Goal: Information Seeking & Learning: Learn about a topic

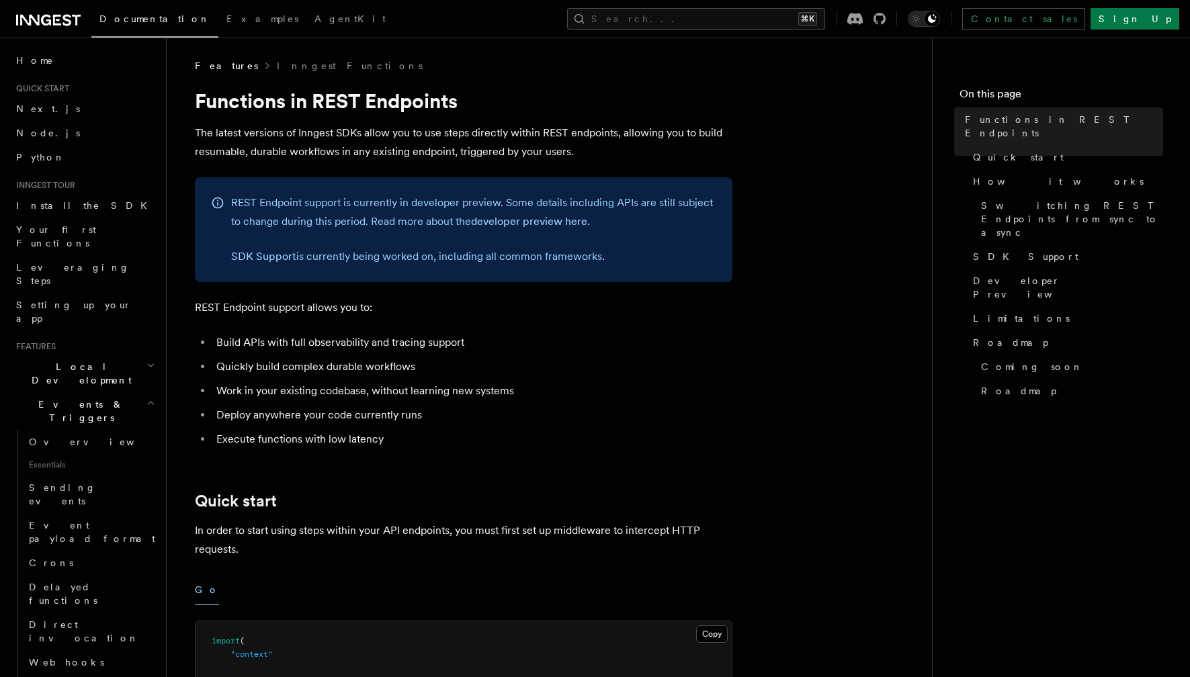
scroll to position [229, 0]
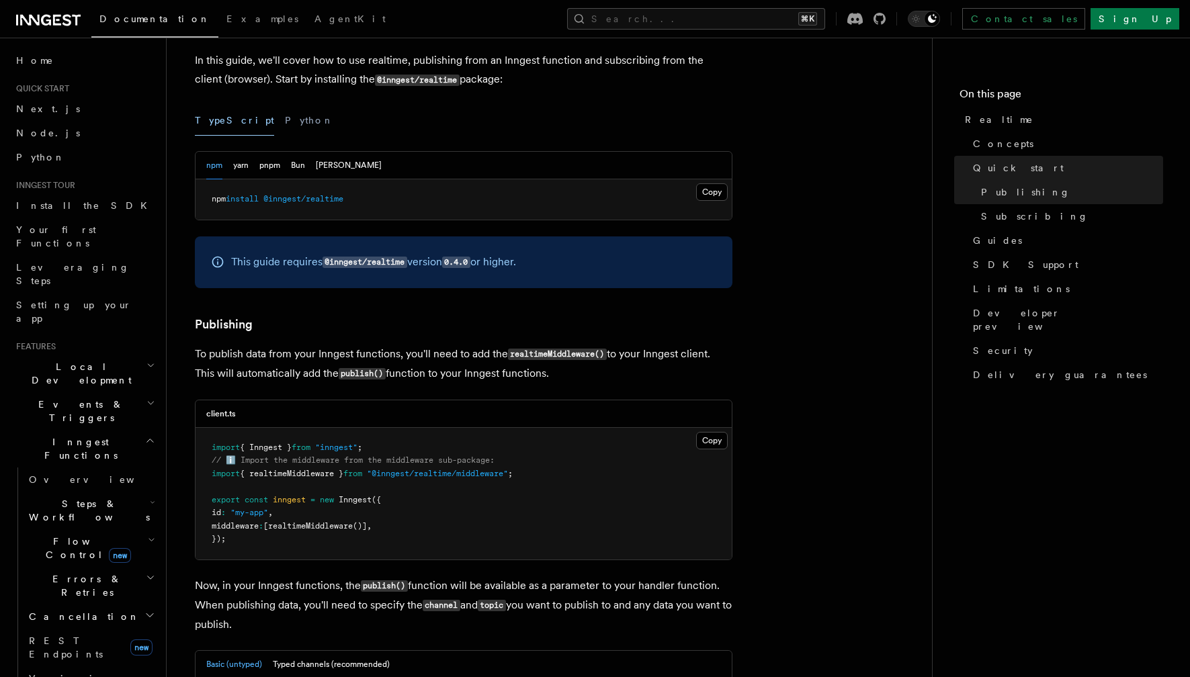
scroll to position [65, 0]
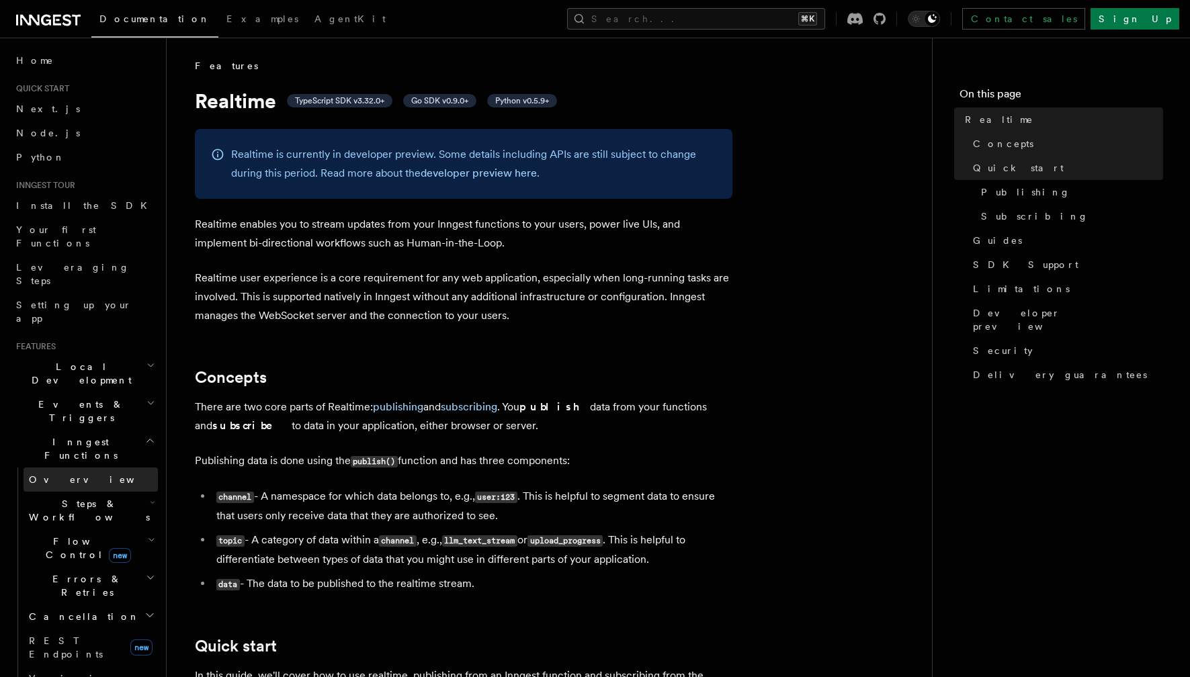
click at [48, 474] on span "Overview" at bounding box center [98, 479] width 138 height 11
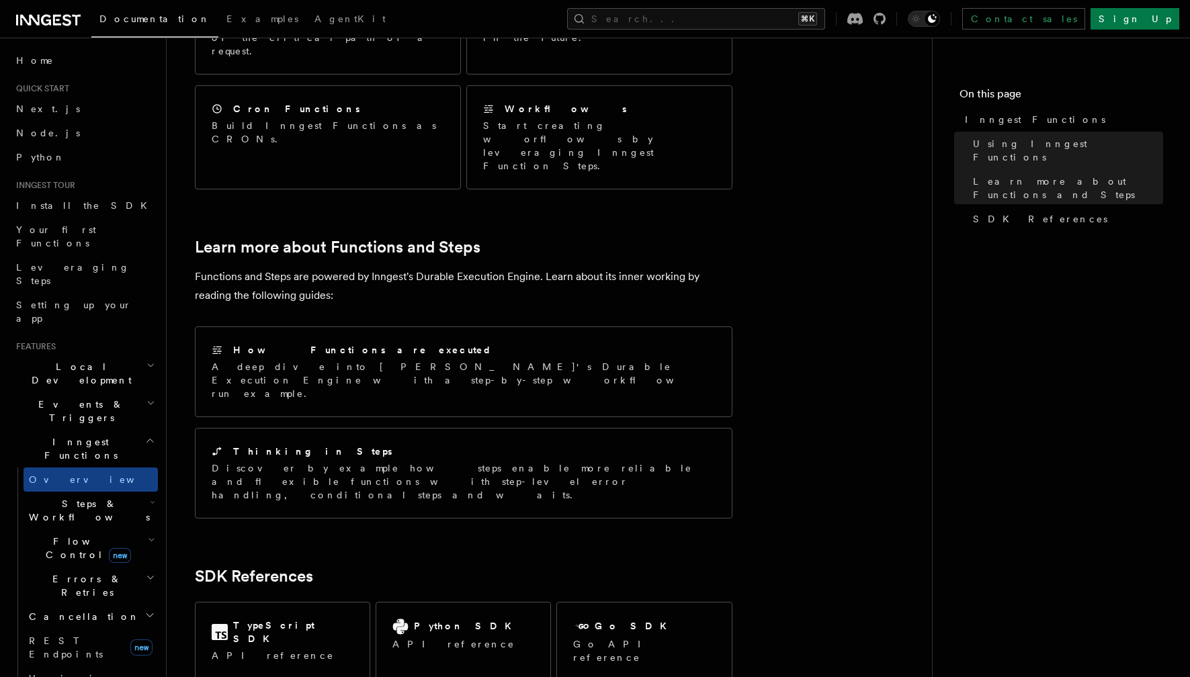
scroll to position [765, 0]
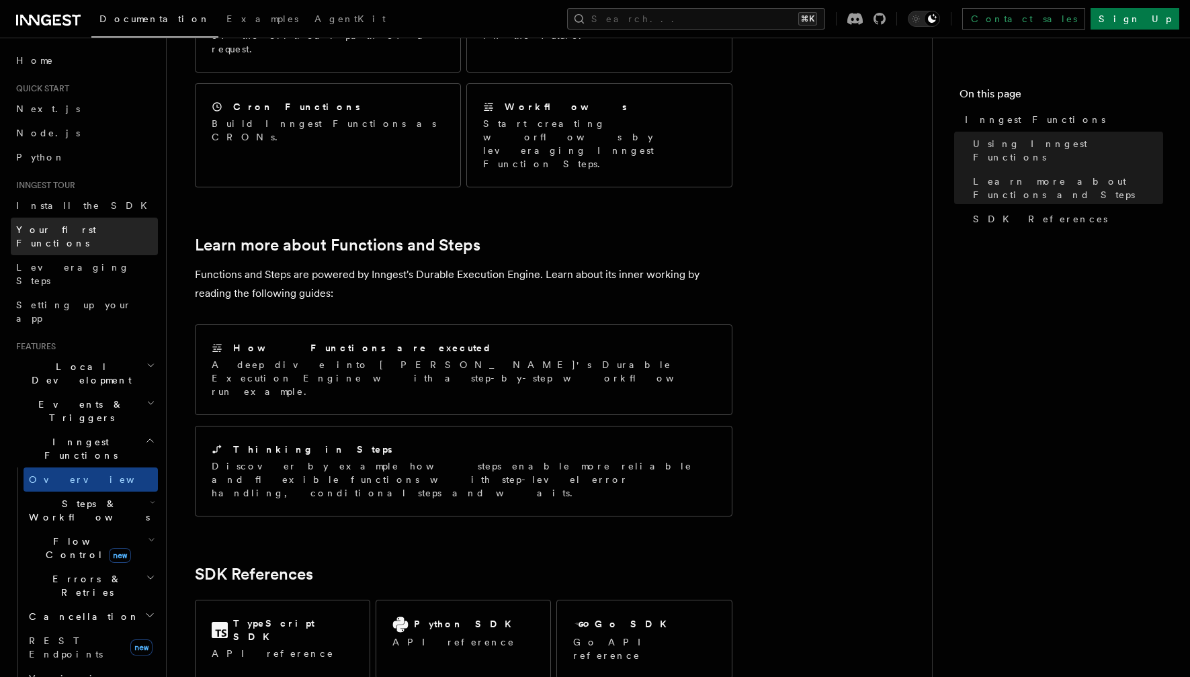
click at [87, 219] on link "Your first Functions" at bounding box center [84, 237] width 147 height 38
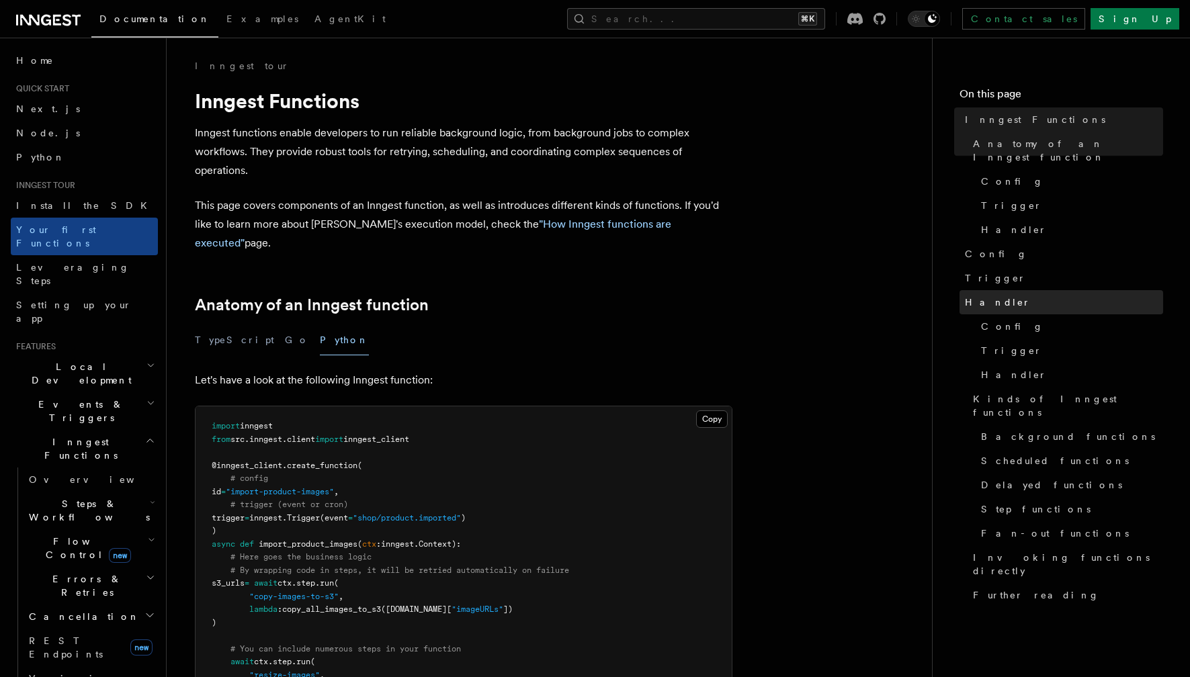
click at [999, 296] on link "Handler" at bounding box center [1062, 302] width 204 height 24
click at [980, 296] on link "Handler" at bounding box center [1062, 302] width 204 height 24
click at [983, 271] on span "Trigger" at bounding box center [995, 277] width 61 height 13
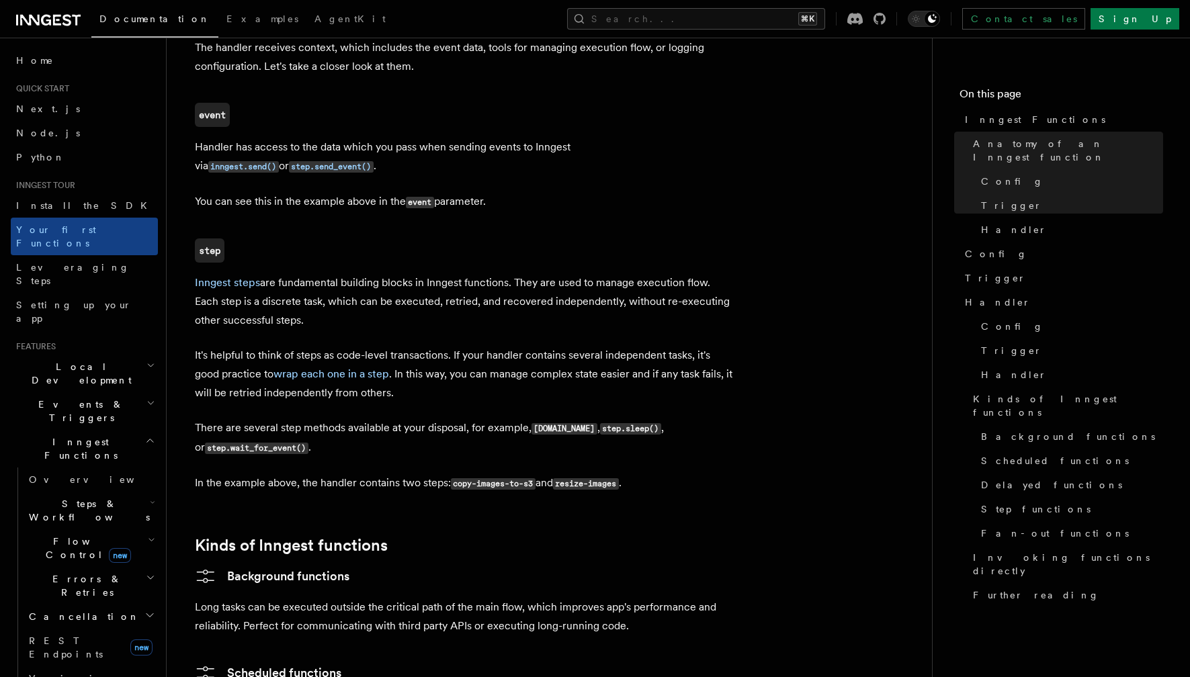
scroll to position [1804, 0]
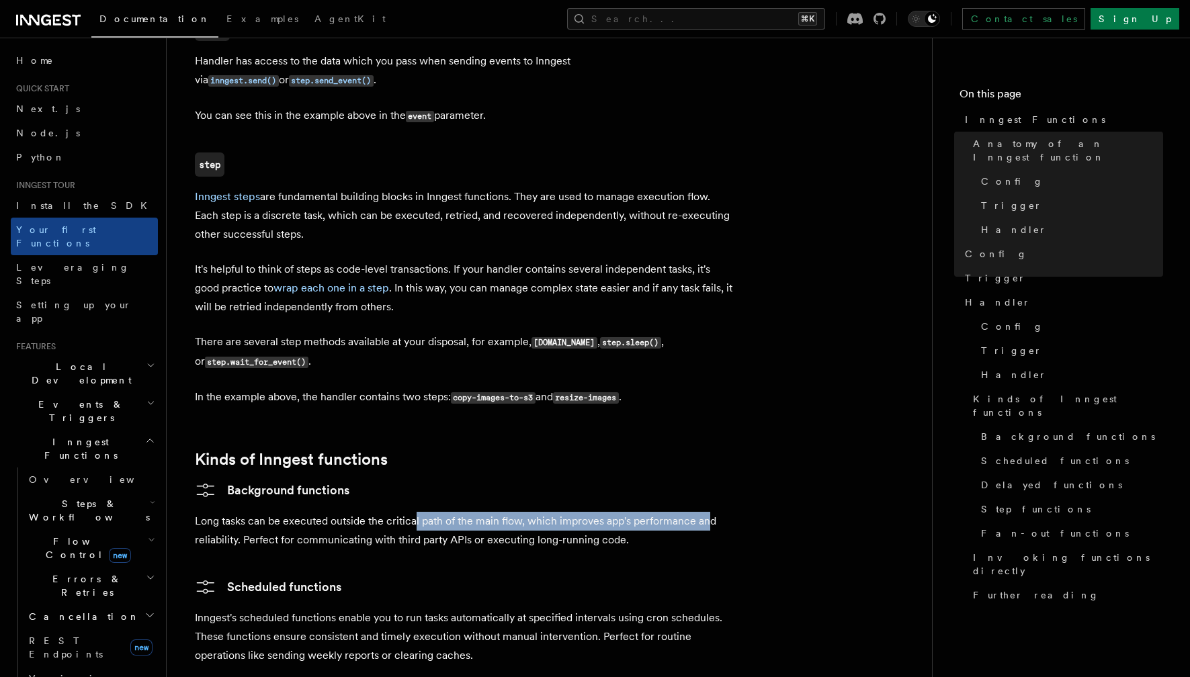
drag, startPoint x: 413, startPoint y: 457, endPoint x: 705, endPoint y: 475, distance: 292.9
click at [705, 512] on p "Long tasks can be executed outside the critical path of the main flow, which im…" at bounding box center [464, 531] width 538 height 38
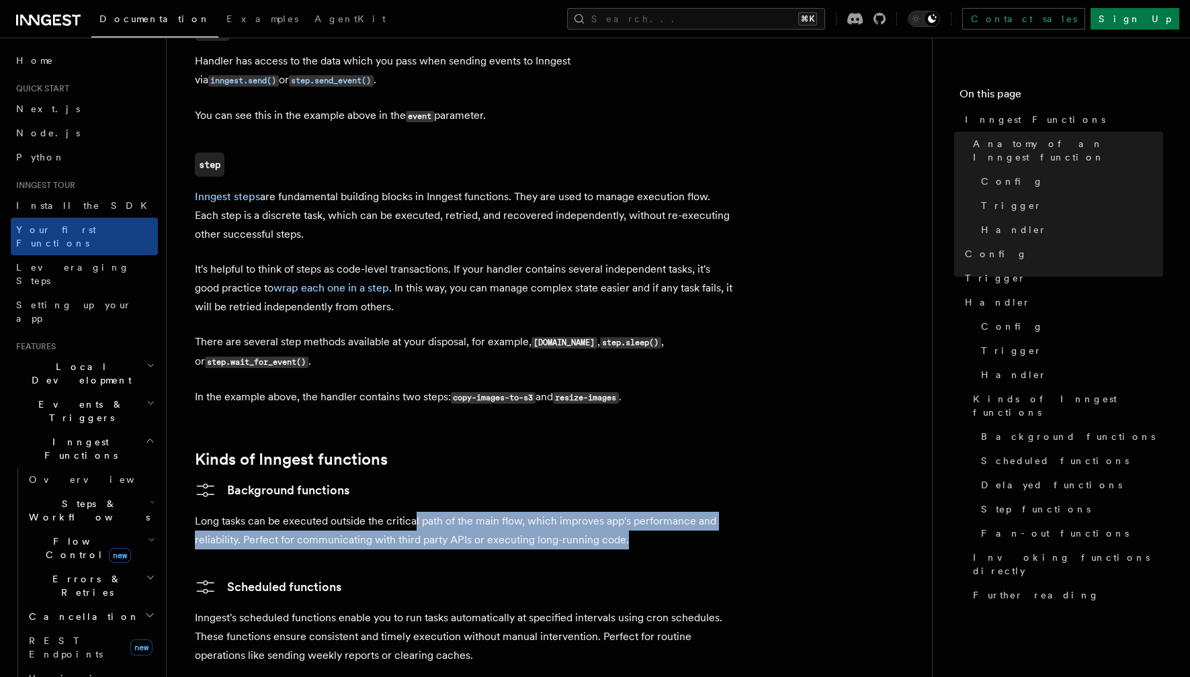
click at [705, 512] on p "Long tasks can be executed outside the critical path of the main flow, which im…" at bounding box center [464, 531] width 538 height 38
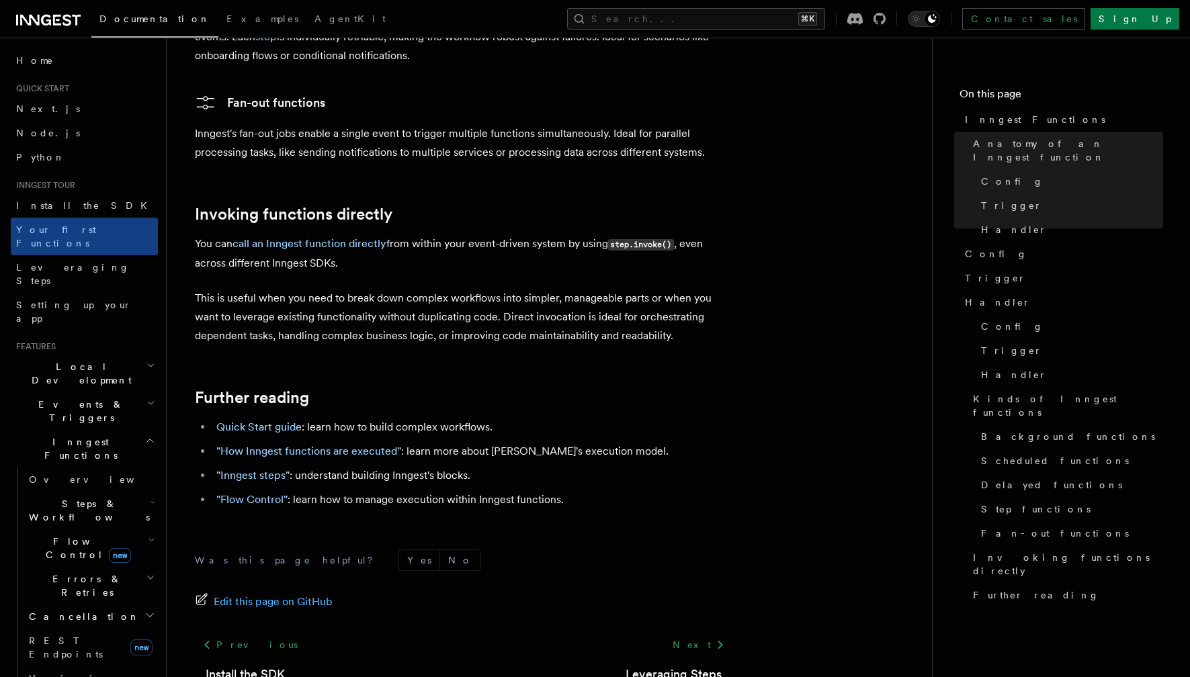
scroll to position [2655, 0]
click at [343, 444] on link ""How Inngest functions are executed"" at bounding box center [308, 450] width 185 height 13
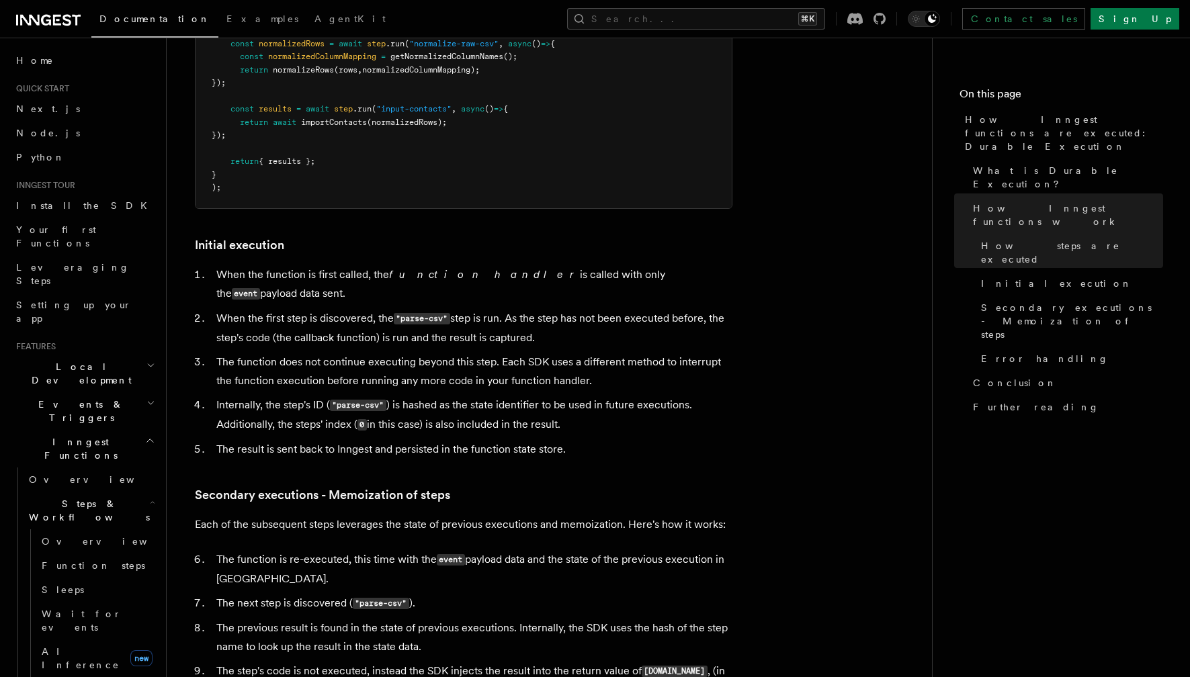
scroll to position [1513, 0]
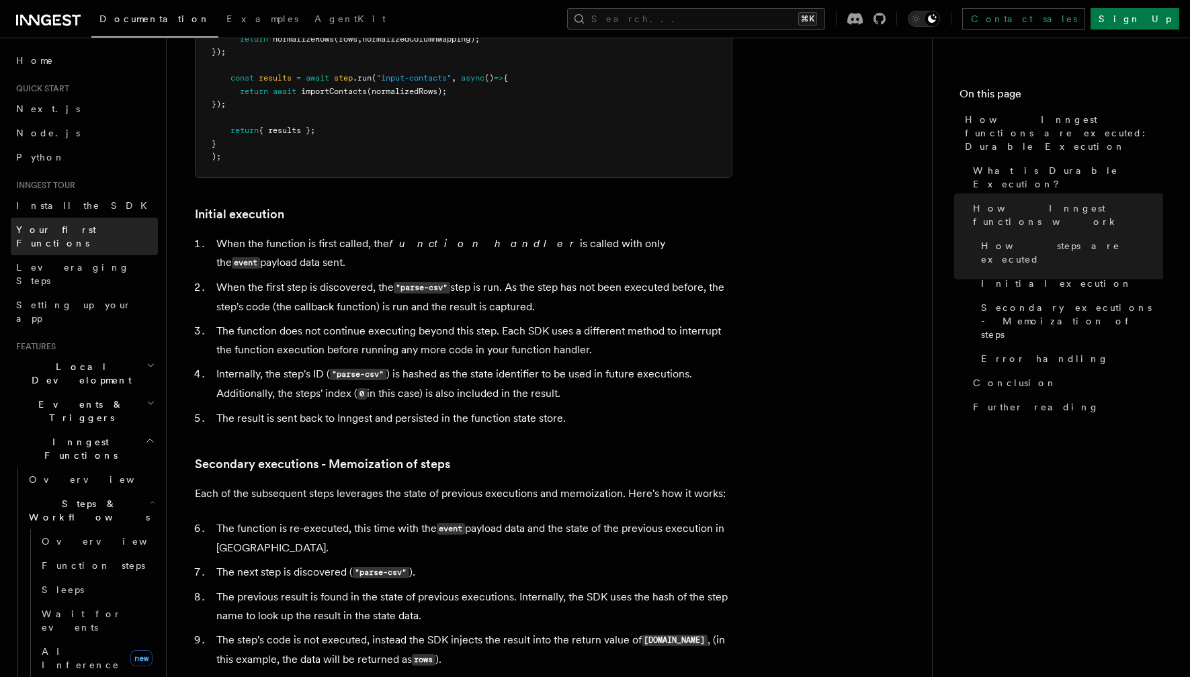
click at [65, 230] on span "Your first Functions" at bounding box center [56, 236] width 80 height 24
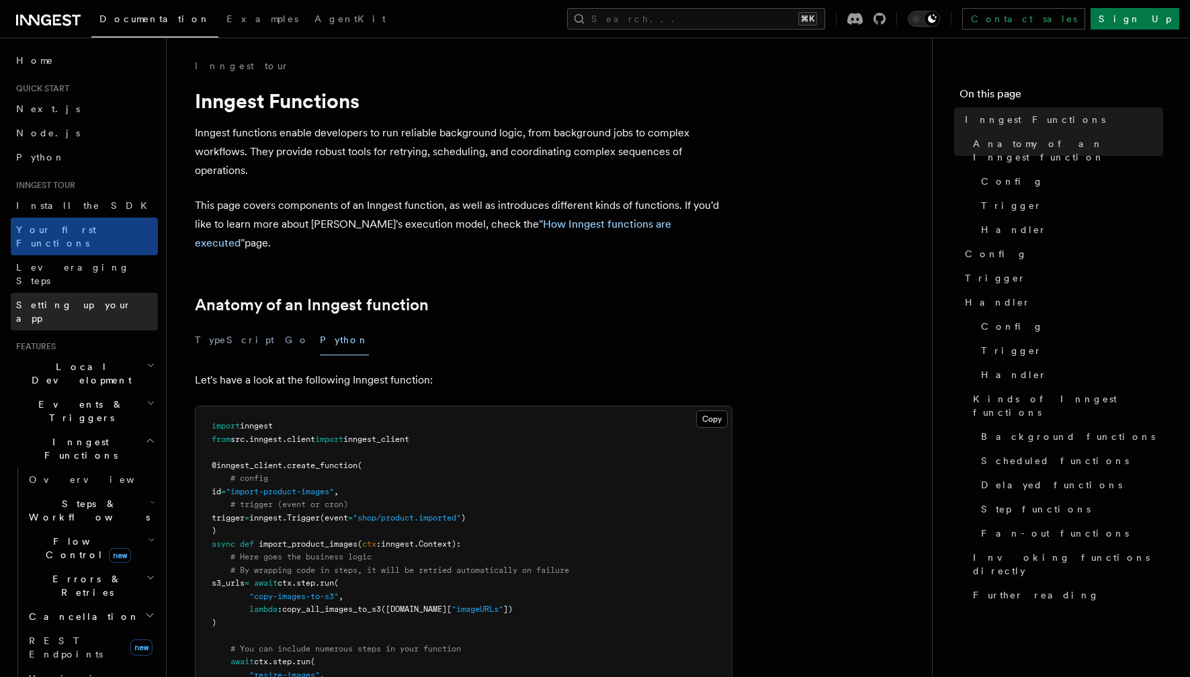
click at [62, 293] on link "Setting up your app" at bounding box center [84, 312] width 147 height 38
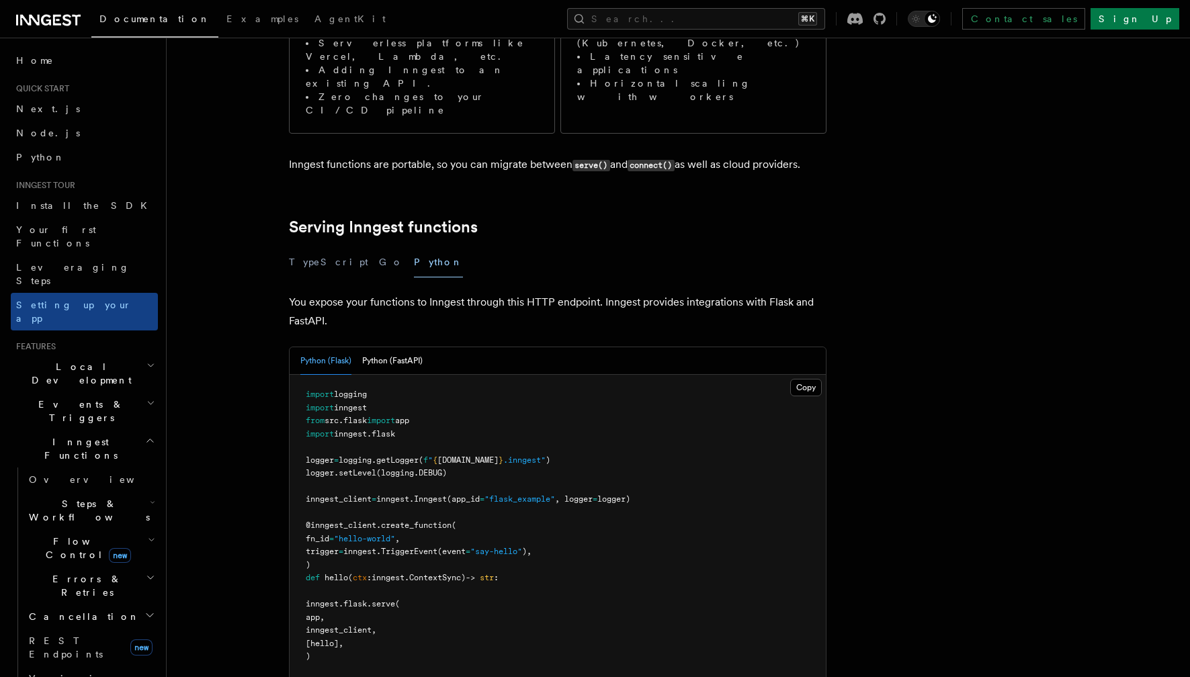
scroll to position [329, 0]
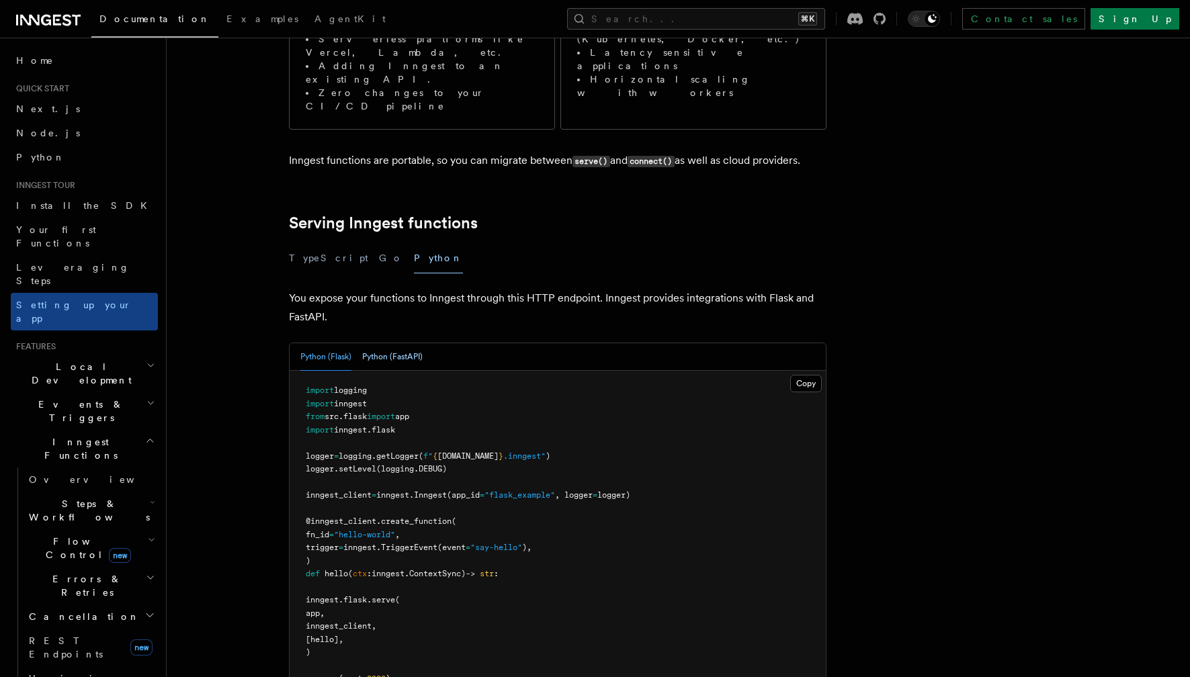
click at [396, 343] on button "Python (FastAPI)" at bounding box center [392, 357] width 60 height 28
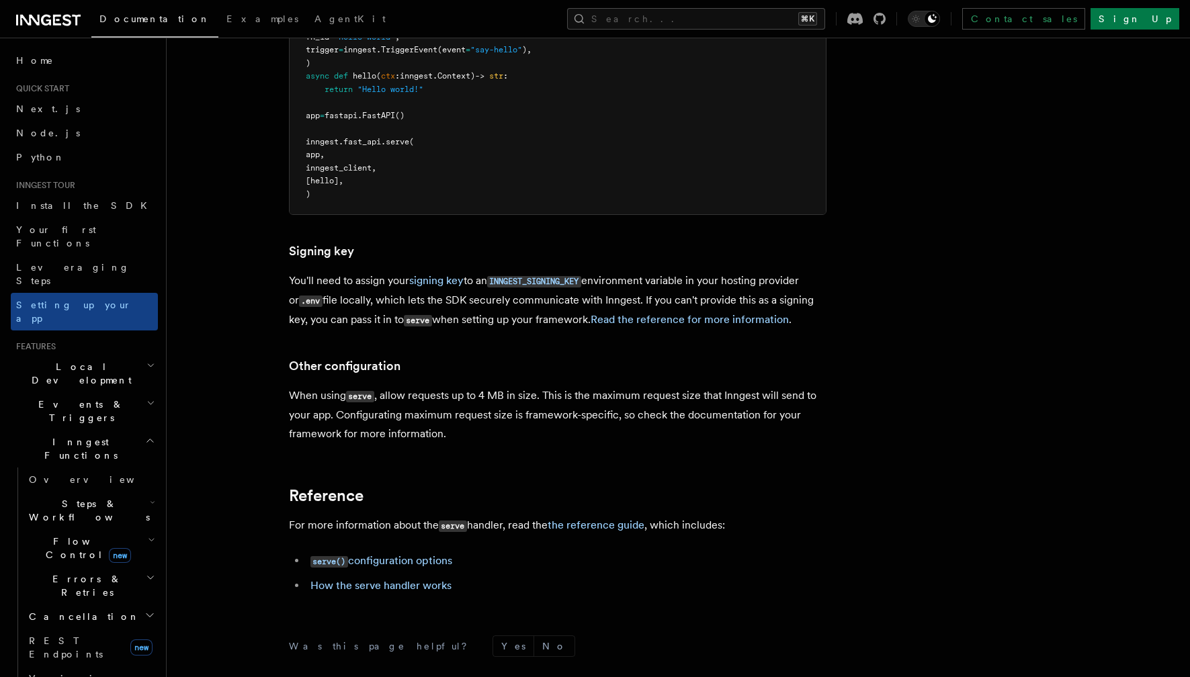
scroll to position [937, 0]
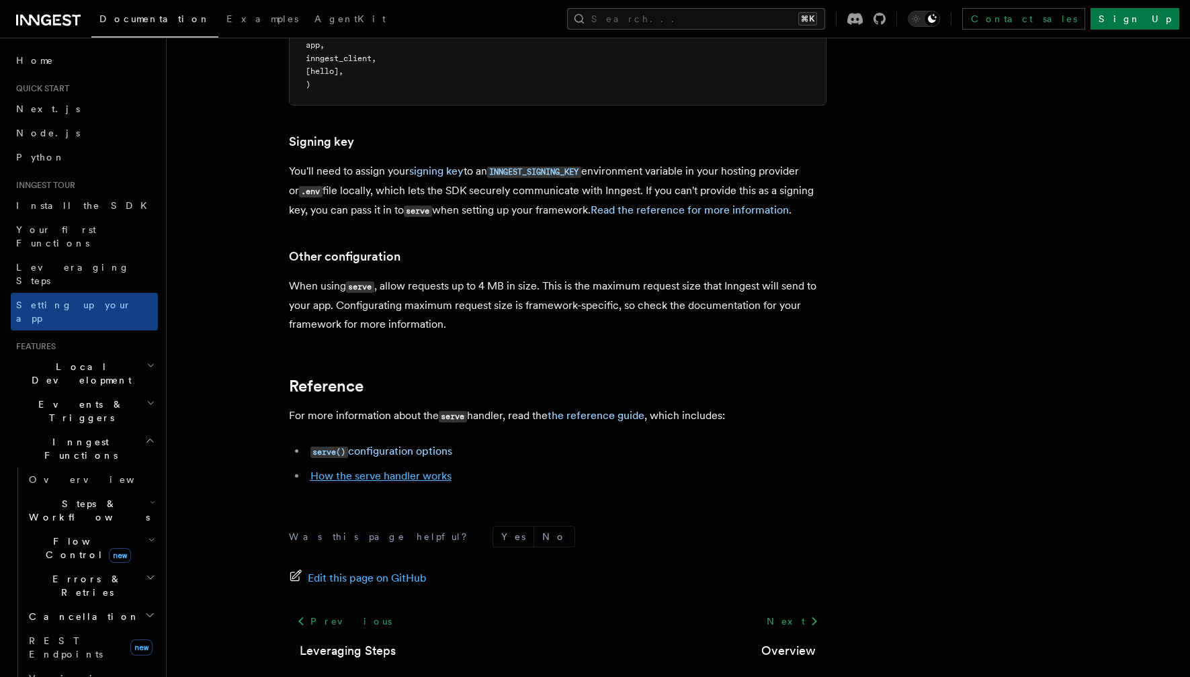
click at [417, 470] on link "How the serve handler works" at bounding box center [380, 476] width 141 height 13
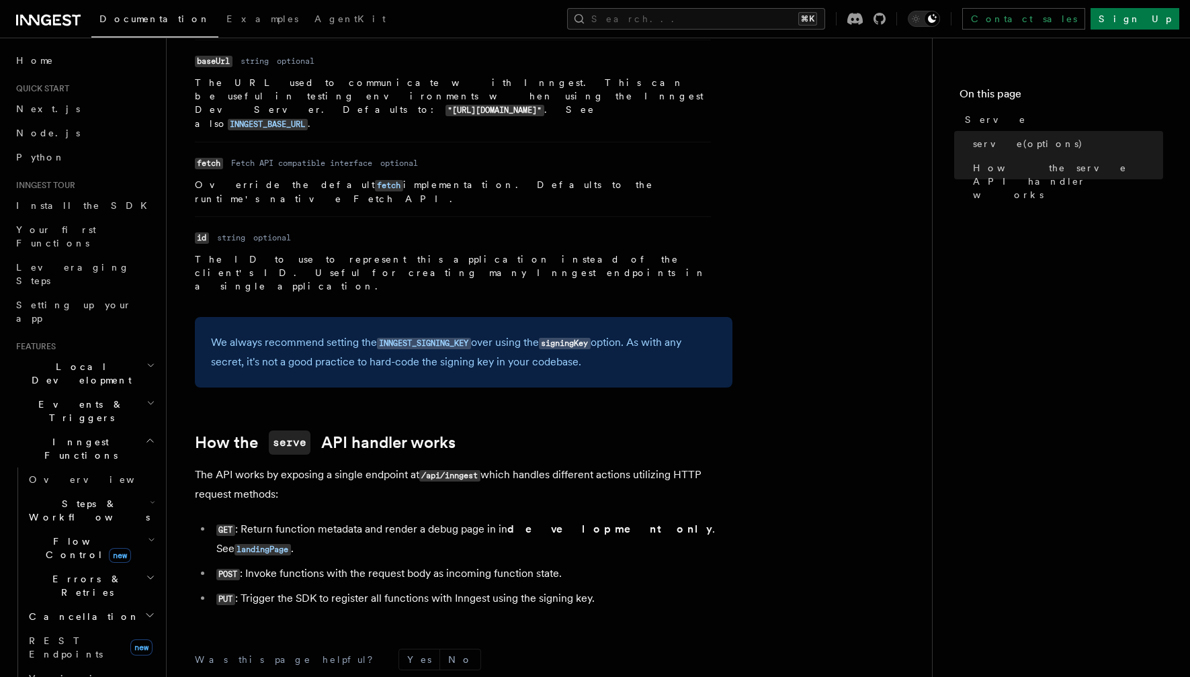
scroll to position [1178, 0]
click at [88, 398] on span "Events & Triggers" at bounding box center [79, 411] width 136 height 27
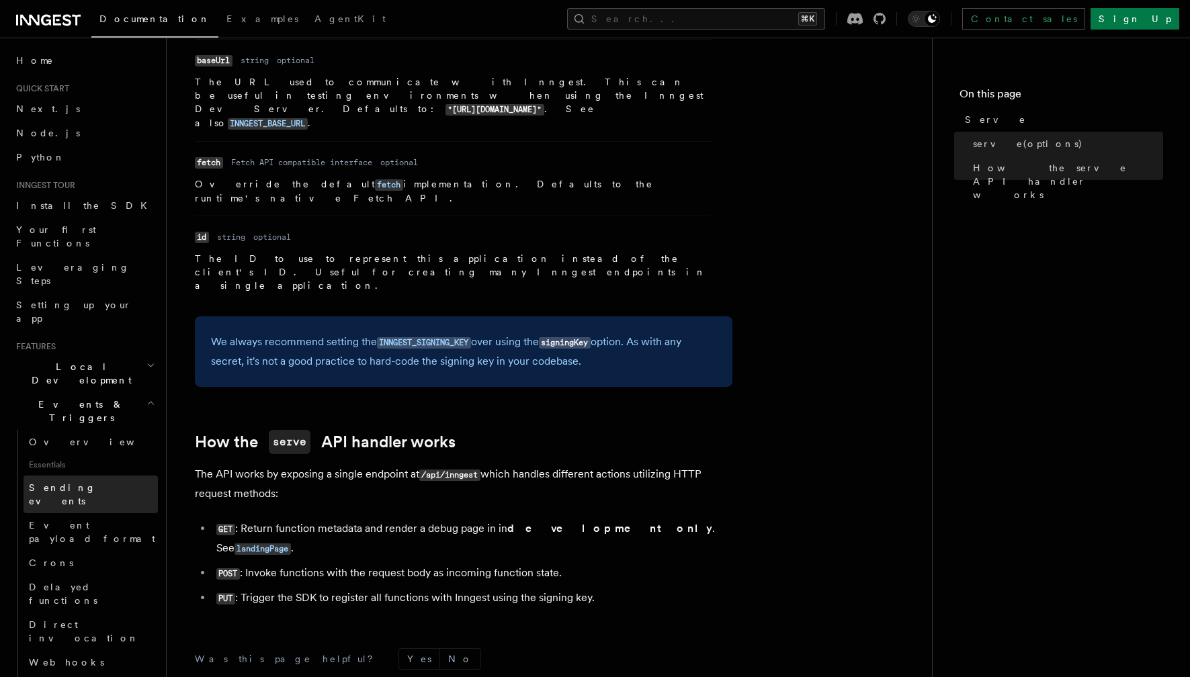
click at [84, 482] on span "Sending events" at bounding box center [62, 494] width 67 height 24
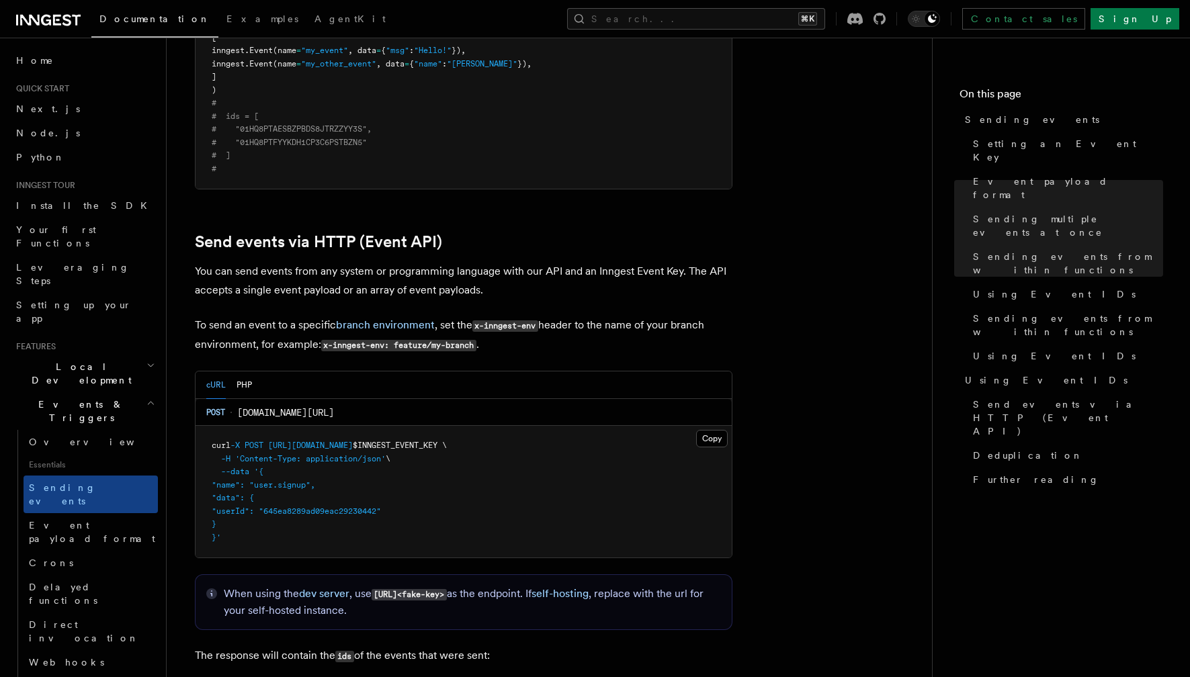
scroll to position [2610, 0]
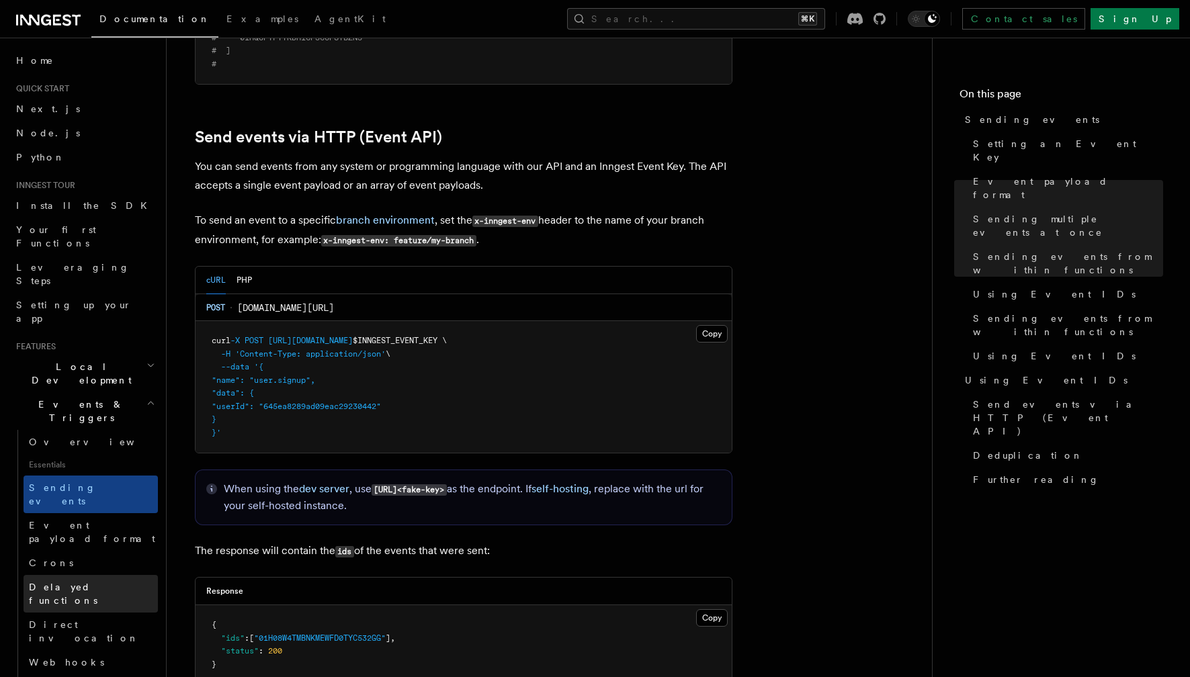
click at [88, 582] on span "Delayed functions" at bounding box center [63, 594] width 69 height 24
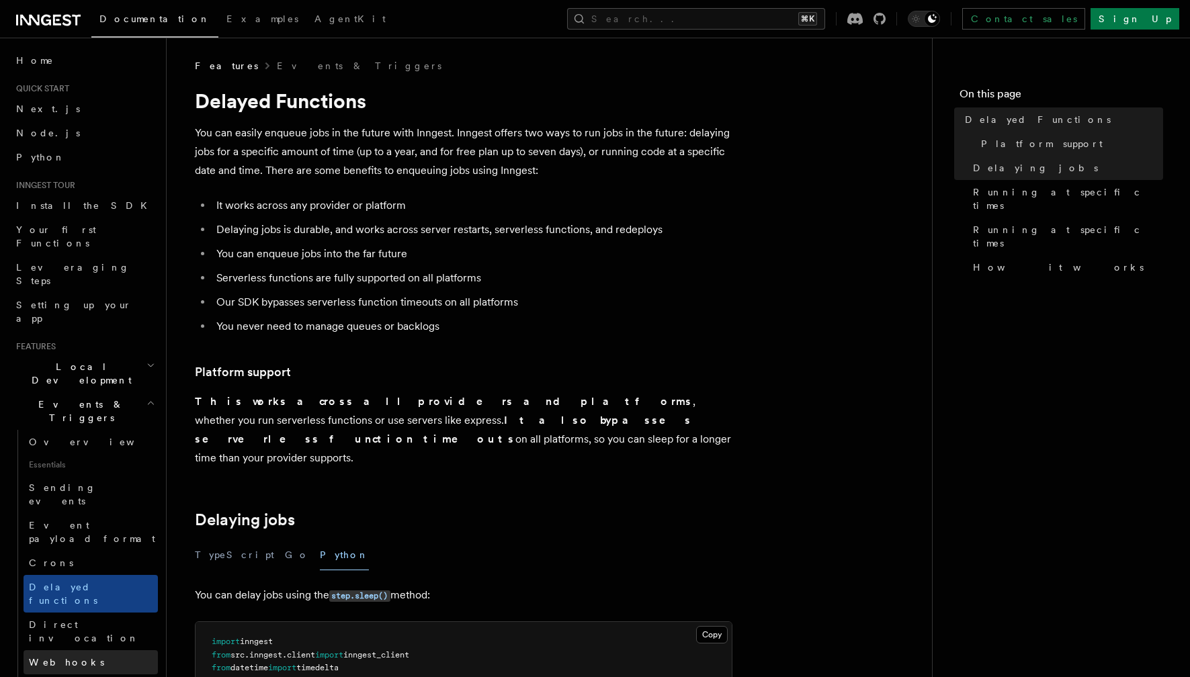
click at [81, 650] on link "Webhooks" at bounding box center [91, 662] width 134 height 24
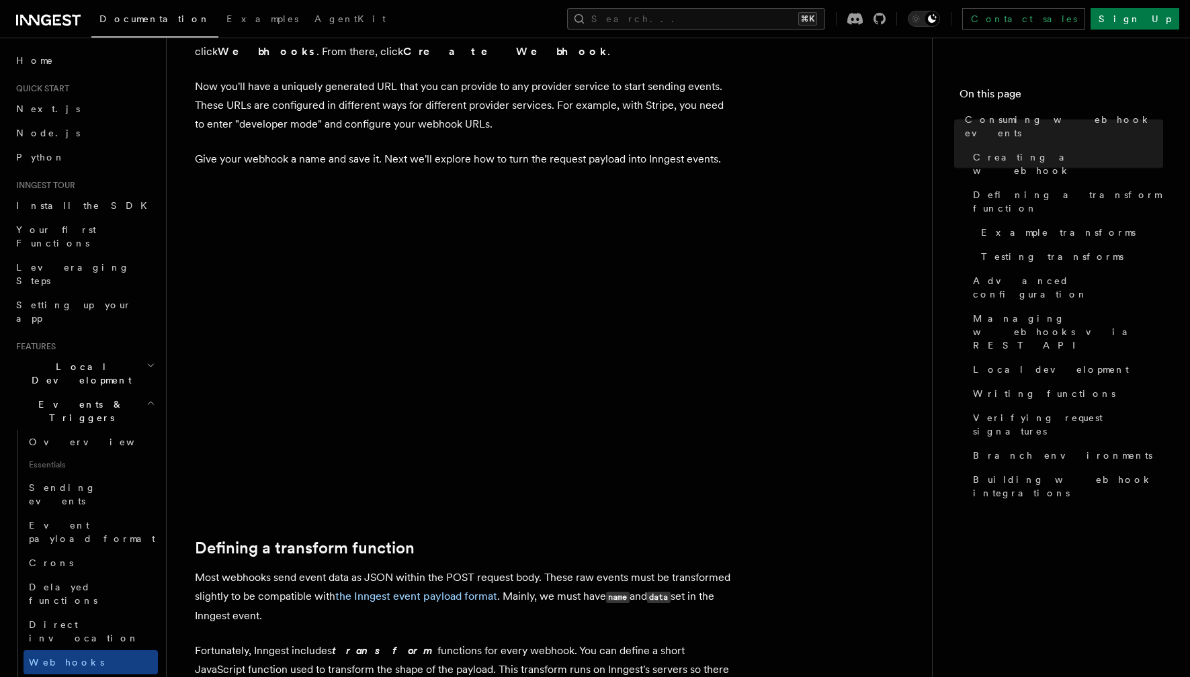
scroll to position [505, 0]
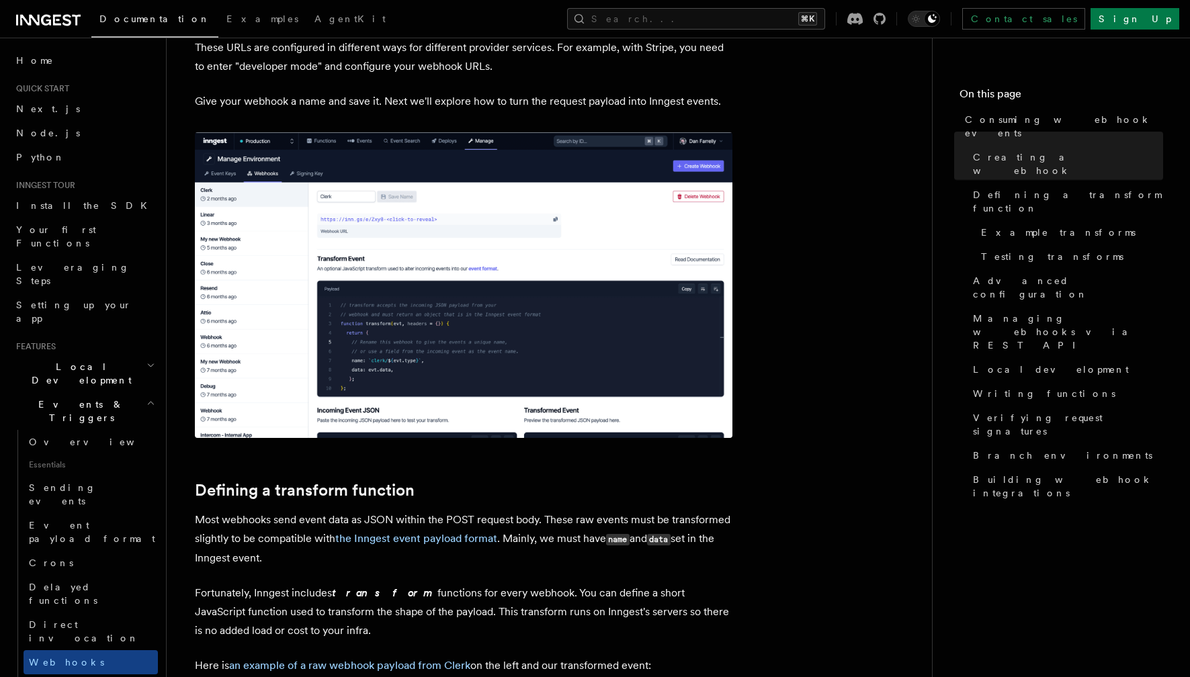
click at [463, 323] on img at bounding box center [464, 285] width 538 height 306
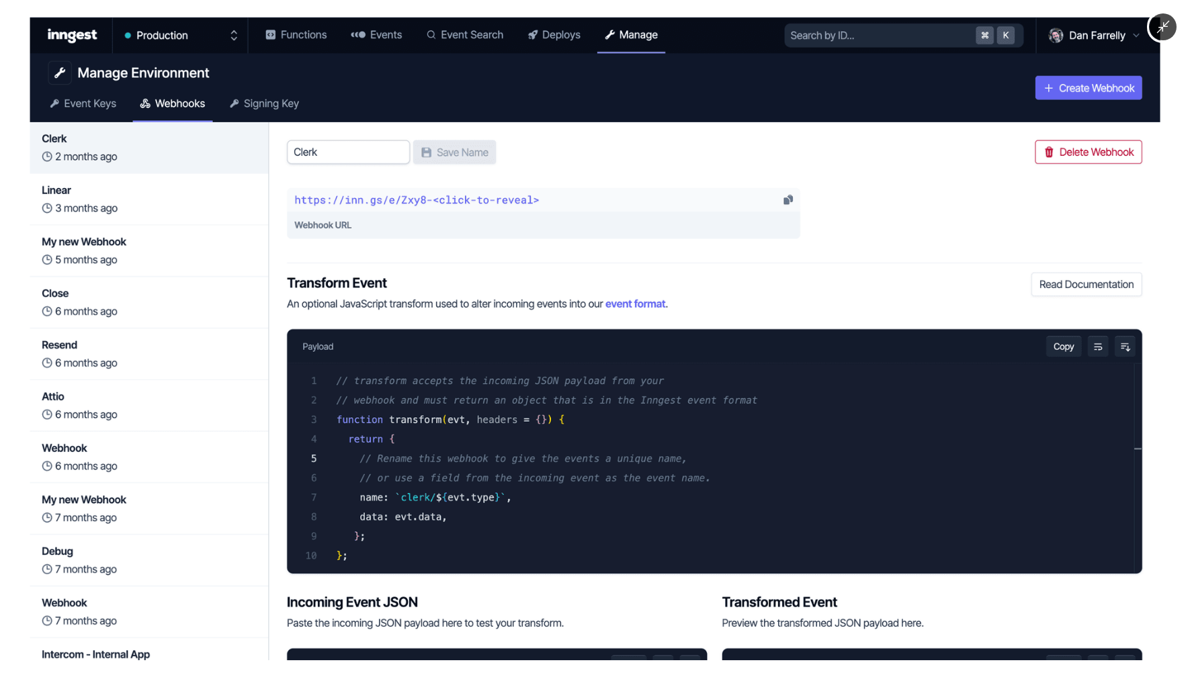
click at [479, 426] on img at bounding box center [595, 339] width 1131 height 644
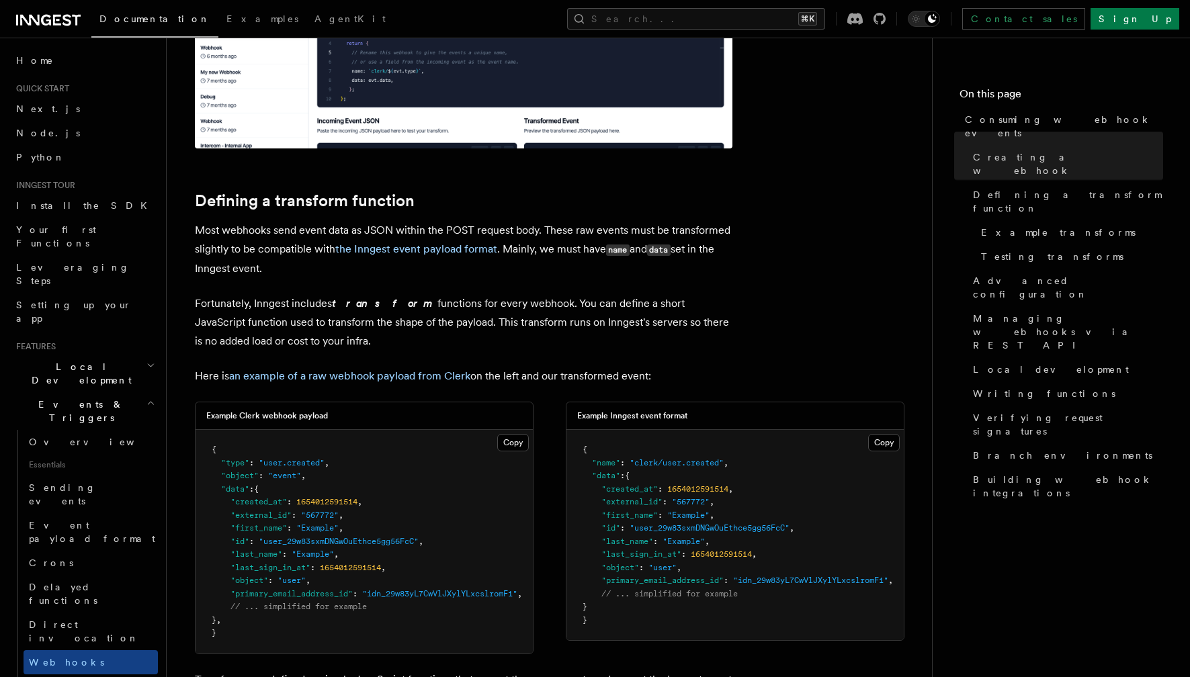
scroll to position [901, 0]
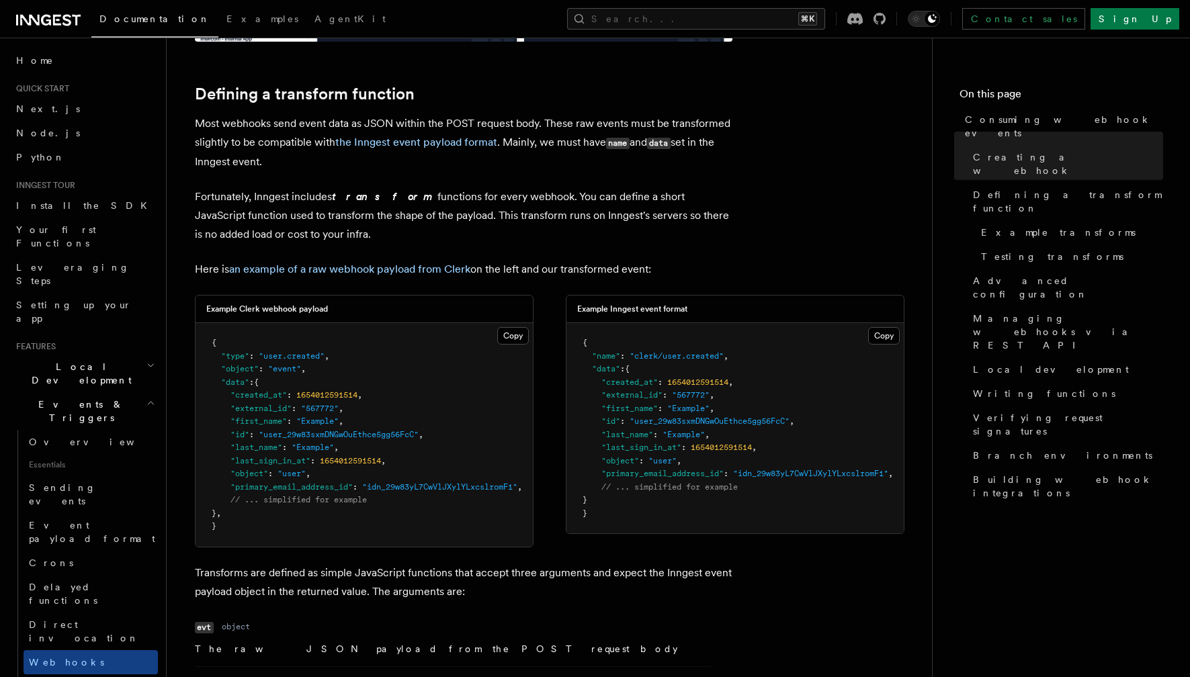
drag, startPoint x: 585, startPoint y: 348, endPoint x: 721, endPoint y: 550, distance: 243.0
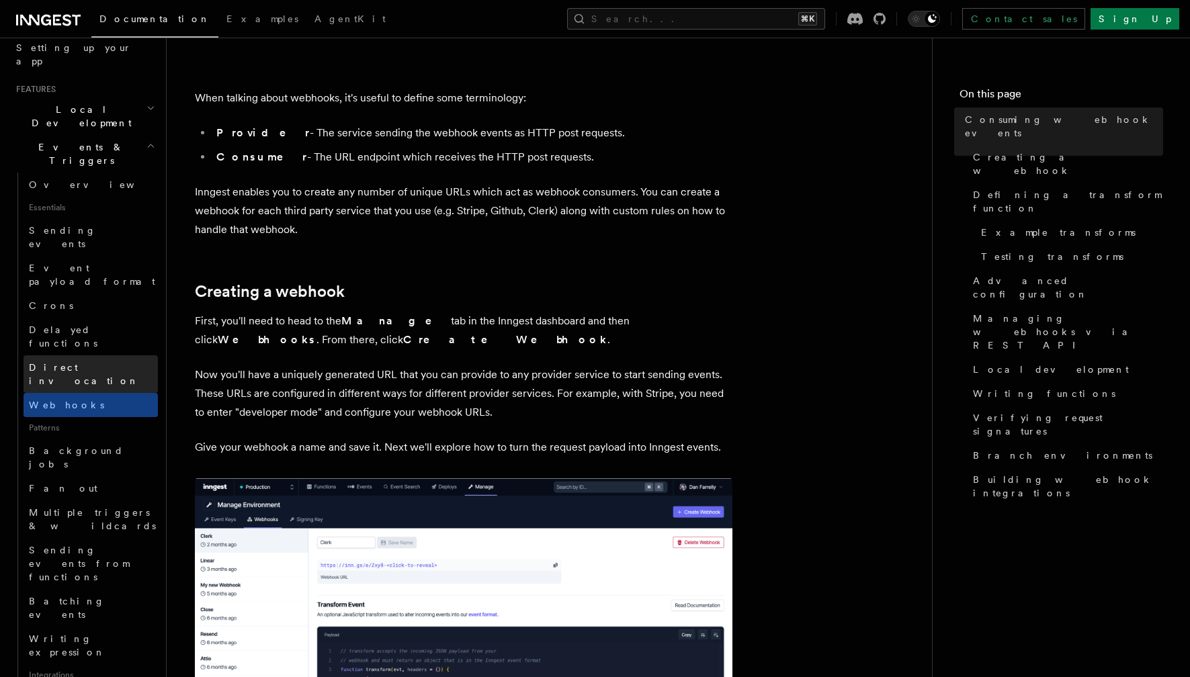
scroll to position [282, 0]
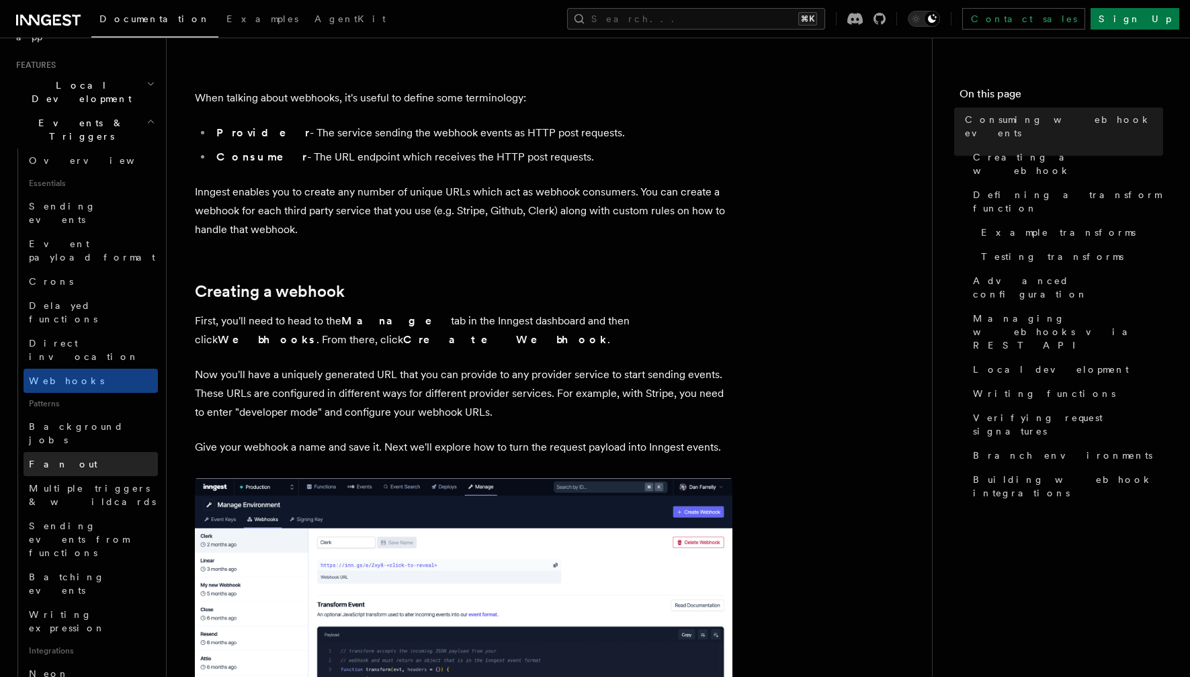
click at [124, 452] on link "Fan out" at bounding box center [91, 464] width 134 height 24
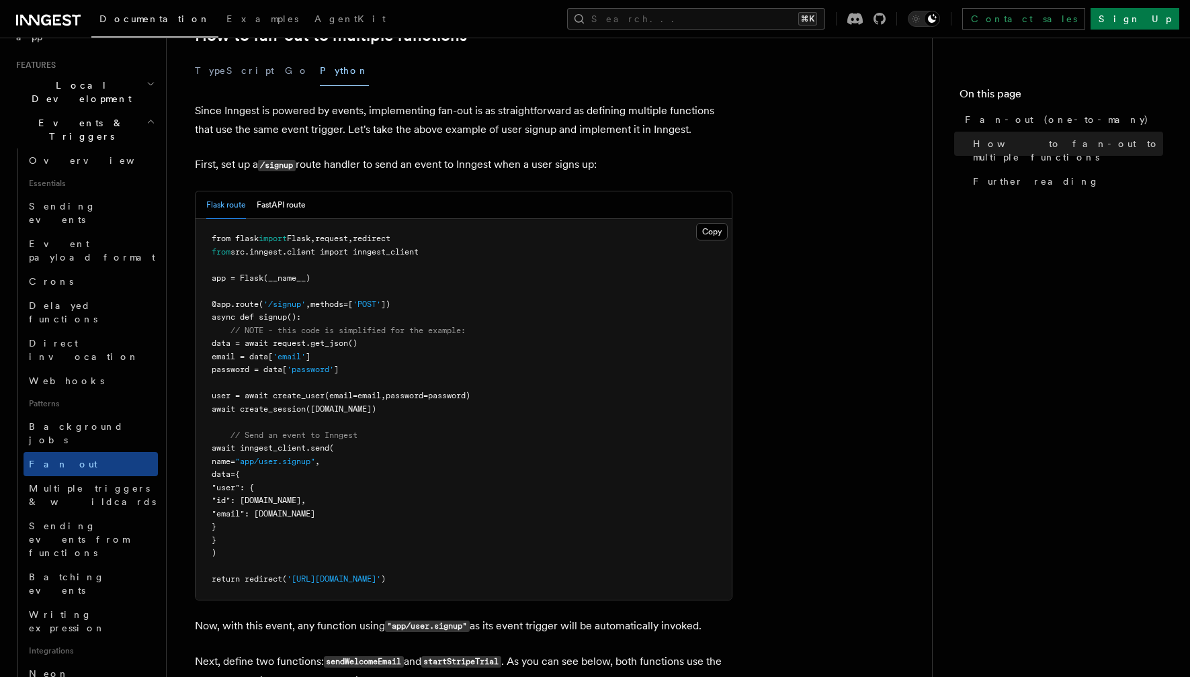
scroll to position [735, 0]
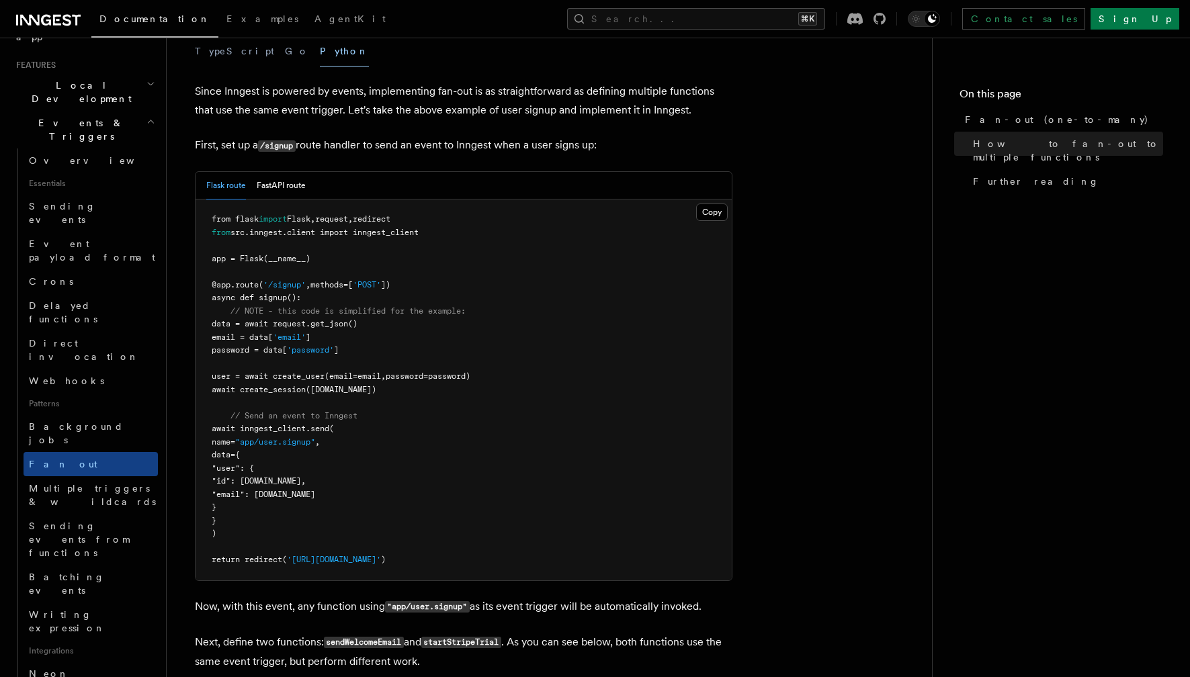
click at [309, 172] on div "Flask route FastAPI route" at bounding box center [464, 186] width 536 height 28
click at [296, 172] on button "FastAPI route" at bounding box center [281, 186] width 49 height 28
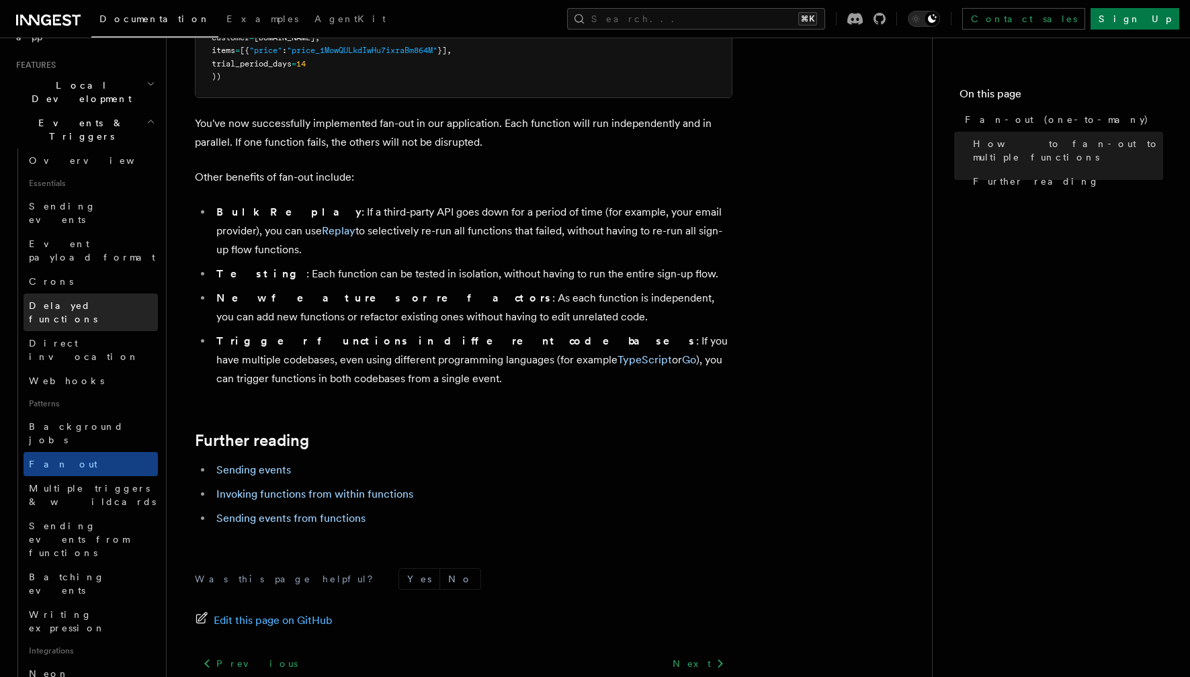
scroll to position [0, 0]
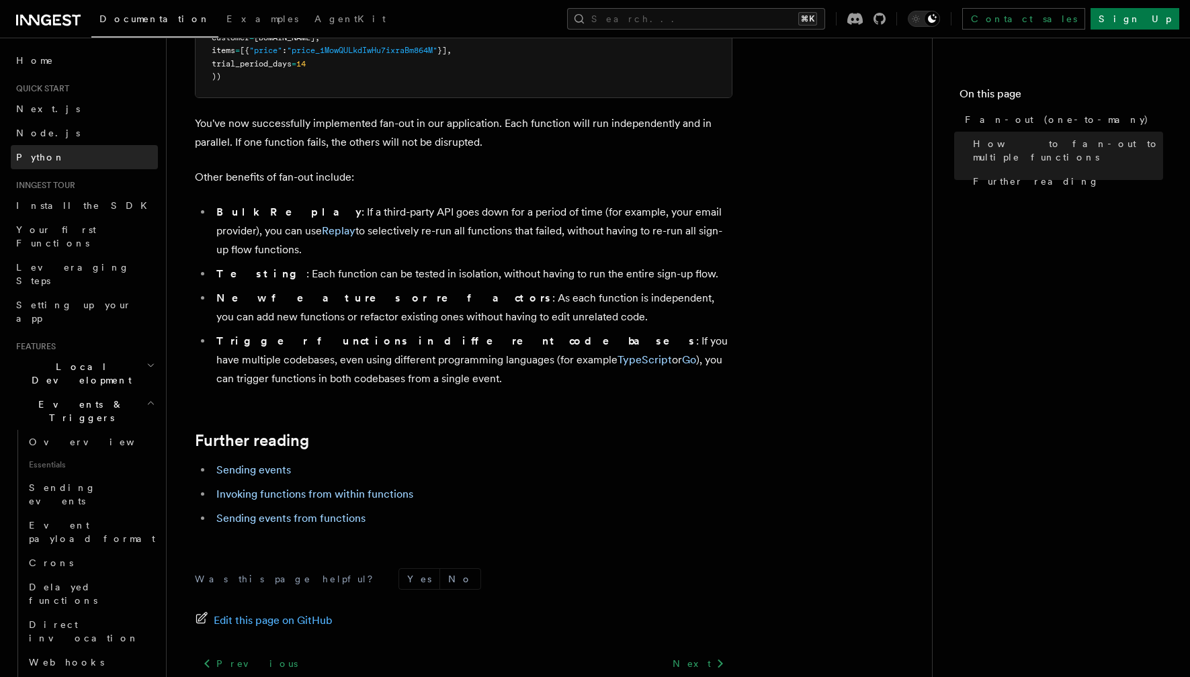
click at [51, 159] on link "Python" at bounding box center [84, 157] width 147 height 24
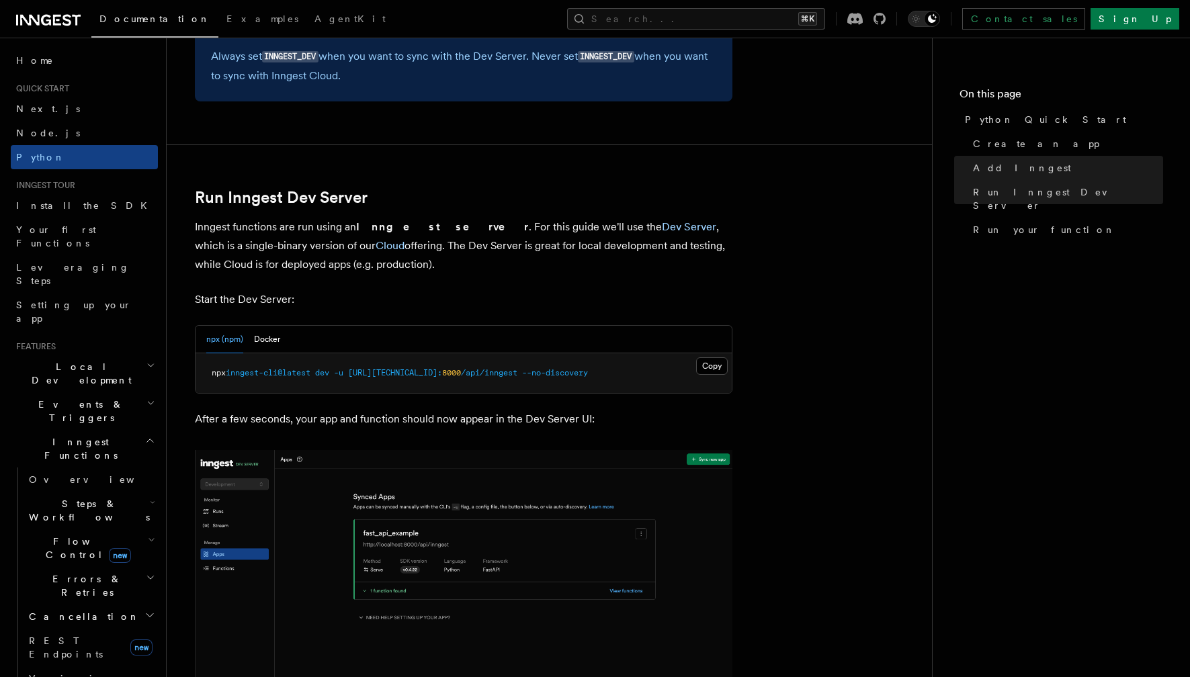
scroll to position [1594, 0]
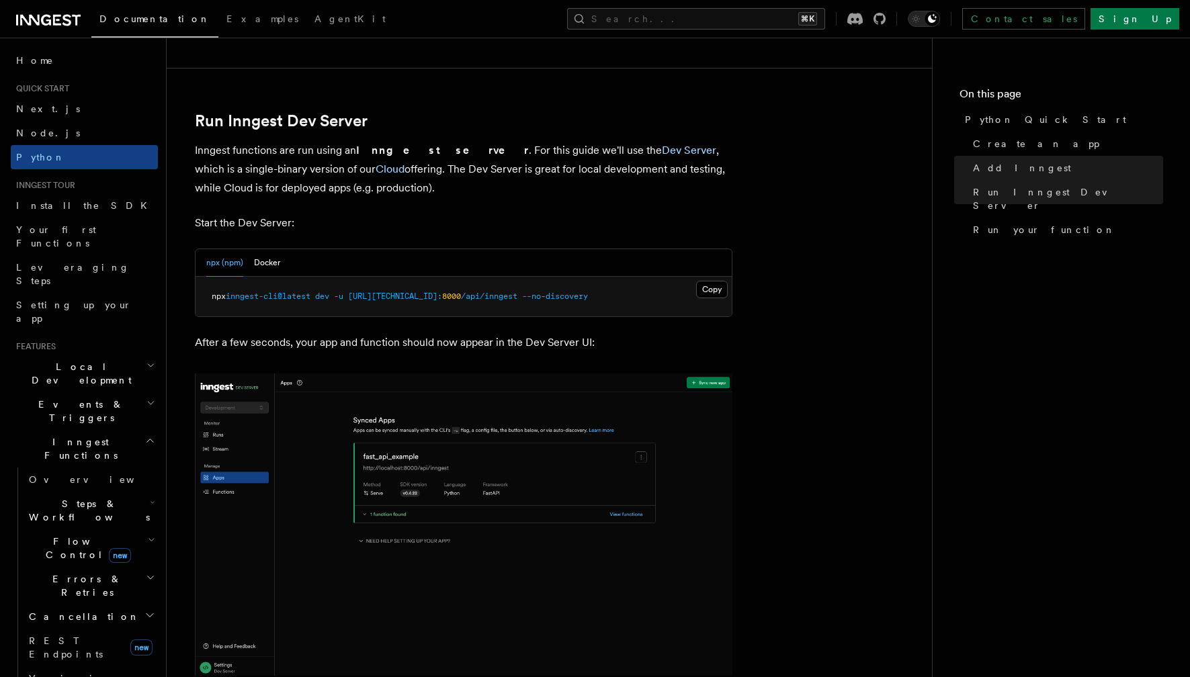
click at [498, 500] on img at bounding box center [464, 525] width 538 height 302
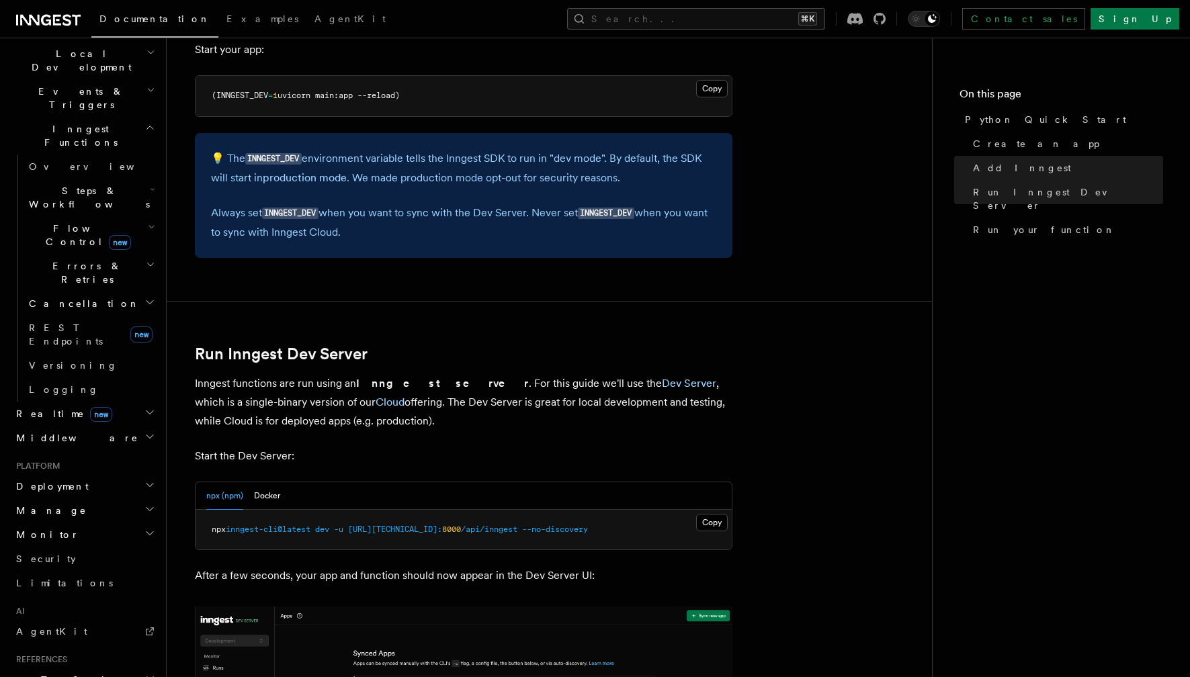
scroll to position [425, 0]
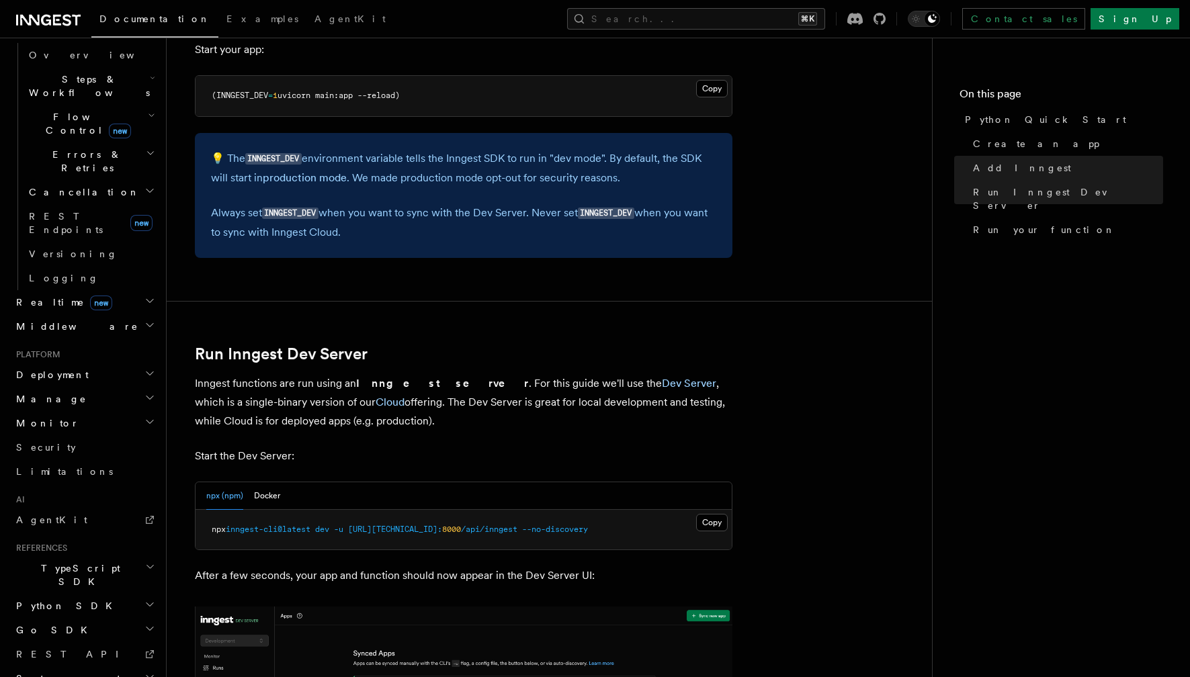
click at [60, 599] on span "Python SDK" at bounding box center [66, 605] width 110 height 13
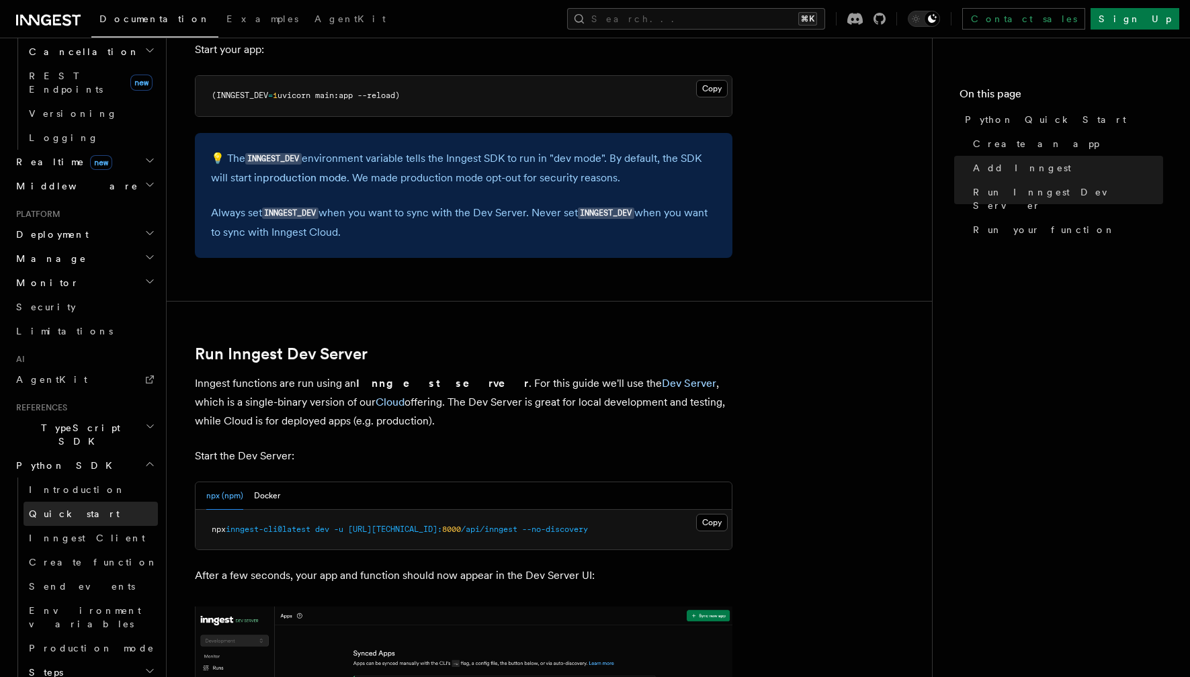
scroll to position [567, 0]
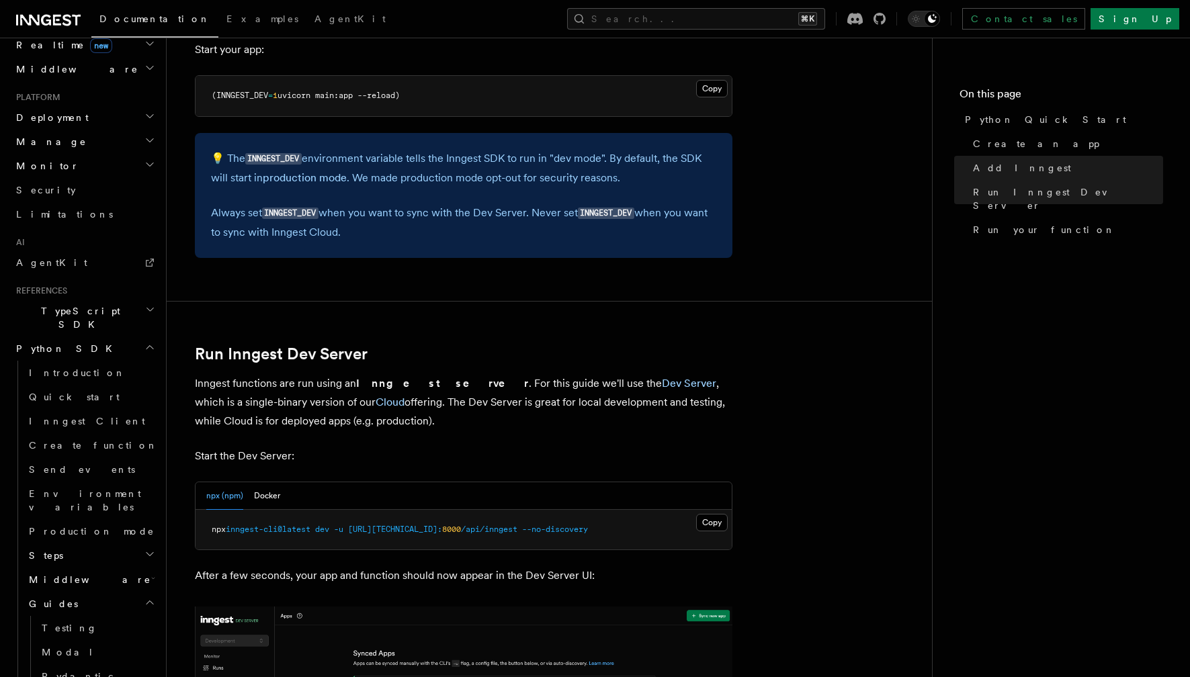
scroll to position [745, 0]
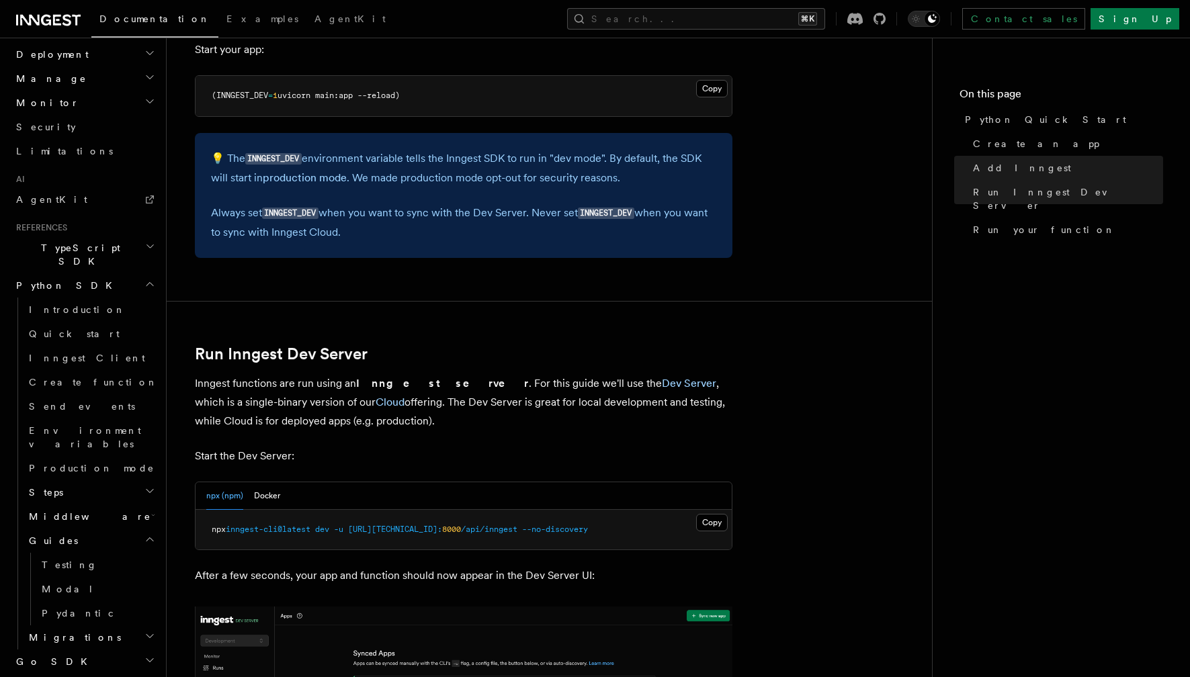
click at [59, 631] on span "Migrations" at bounding box center [72, 637] width 97 height 13
click at [65, 510] on span "Middleware" at bounding box center [88, 516] width 128 height 13
click at [62, 480] on h2 "Steps" at bounding box center [91, 492] width 134 height 24
click at [79, 577] on link "run" at bounding box center [97, 589] width 122 height 24
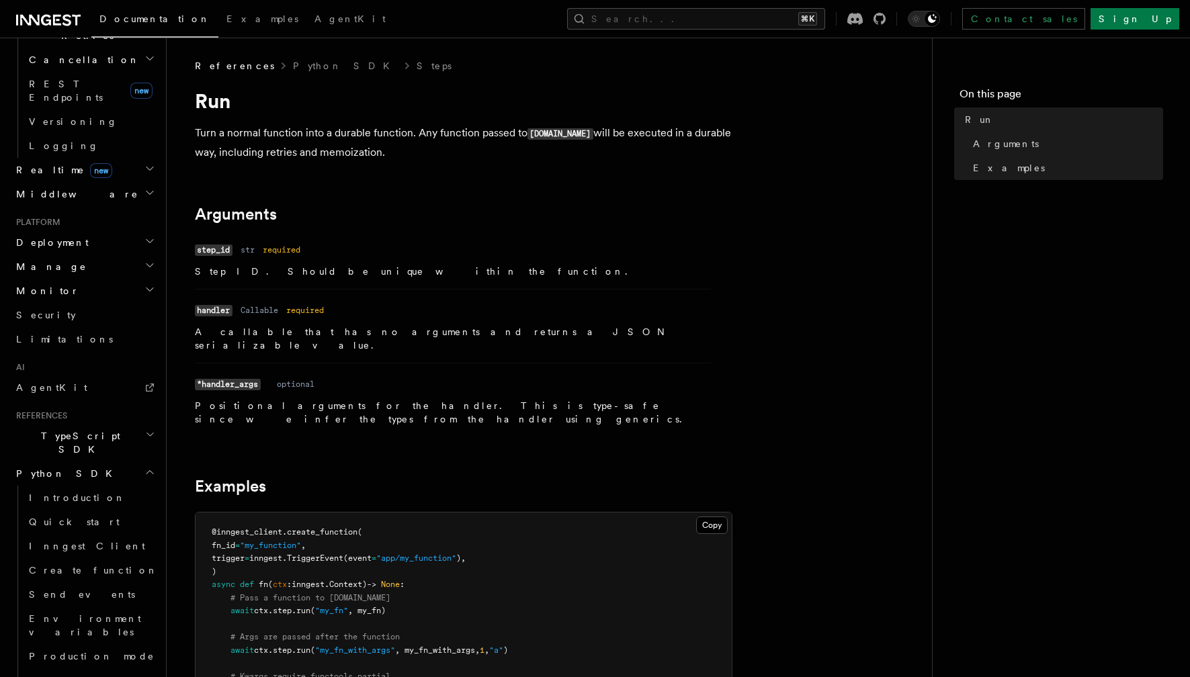
scroll to position [558, 0]
click at [75, 589] on span "Send events" at bounding box center [82, 594] width 106 height 11
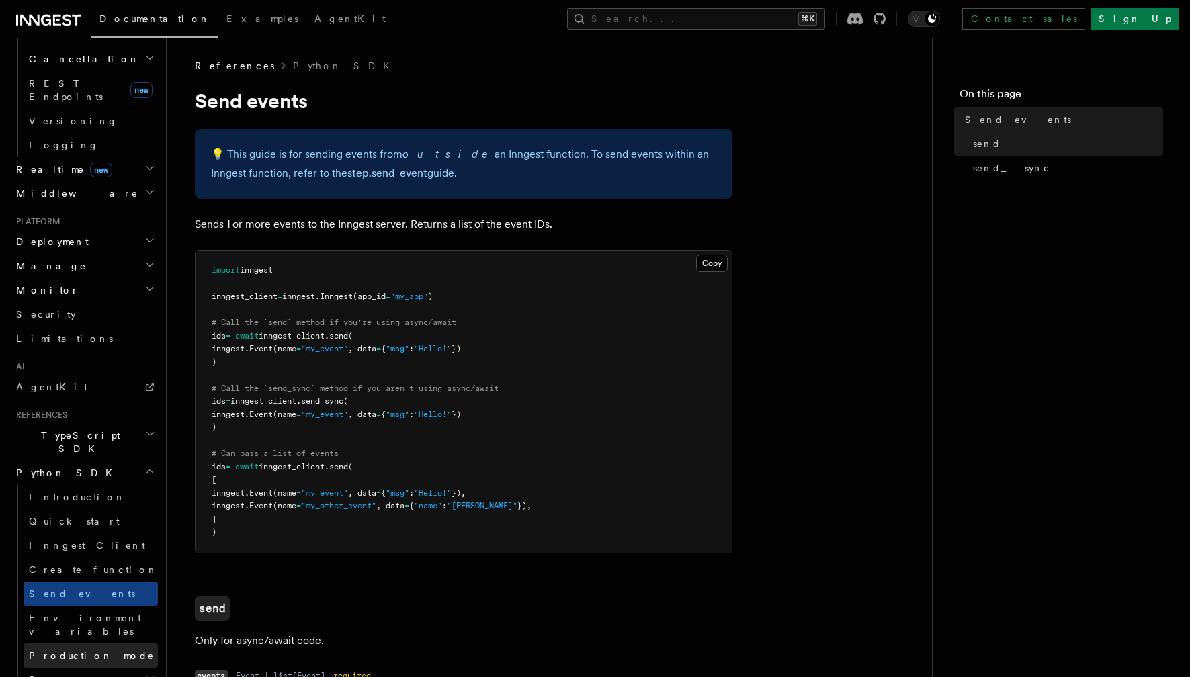
click at [93, 650] on span "Production mode" at bounding box center [92, 655] width 126 height 11
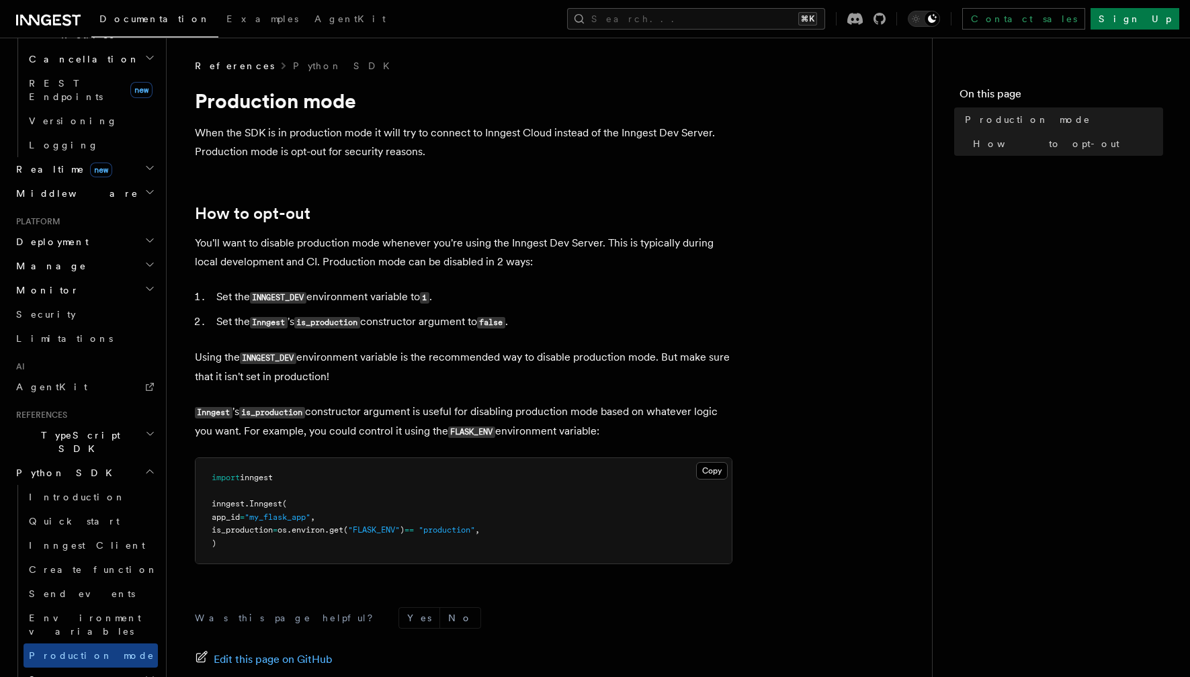
click at [114, 668] on h2 "Steps" at bounding box center [91, 680] width 134 height 24
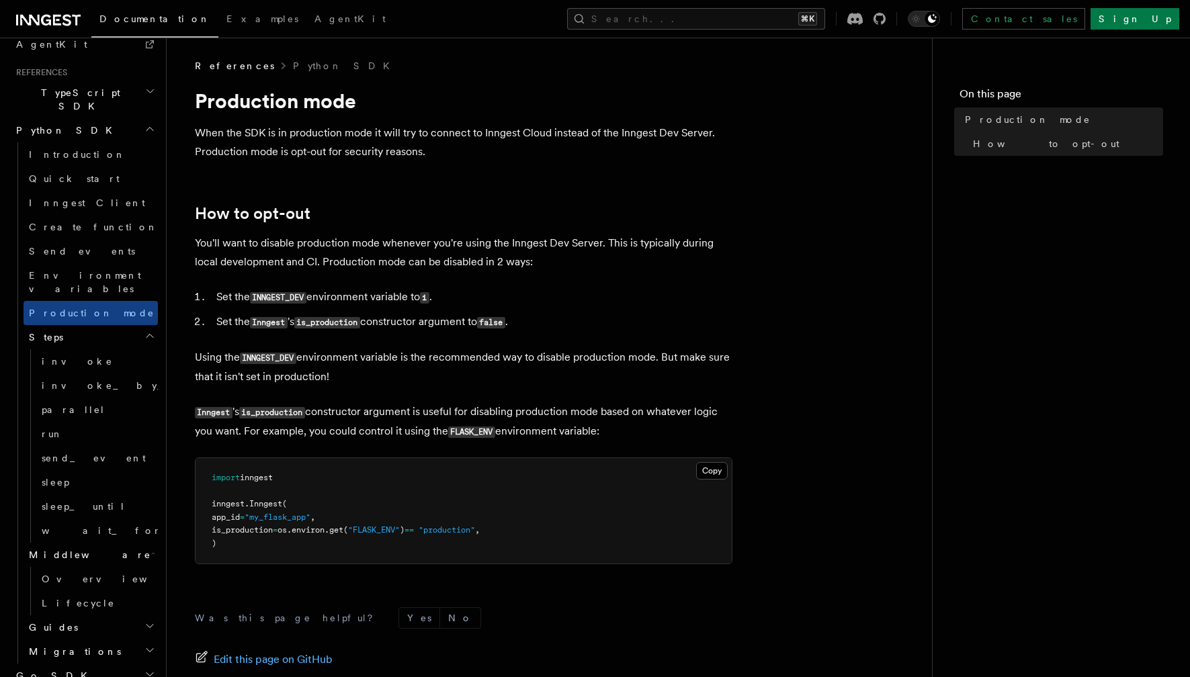
scroll to position [907, 0]
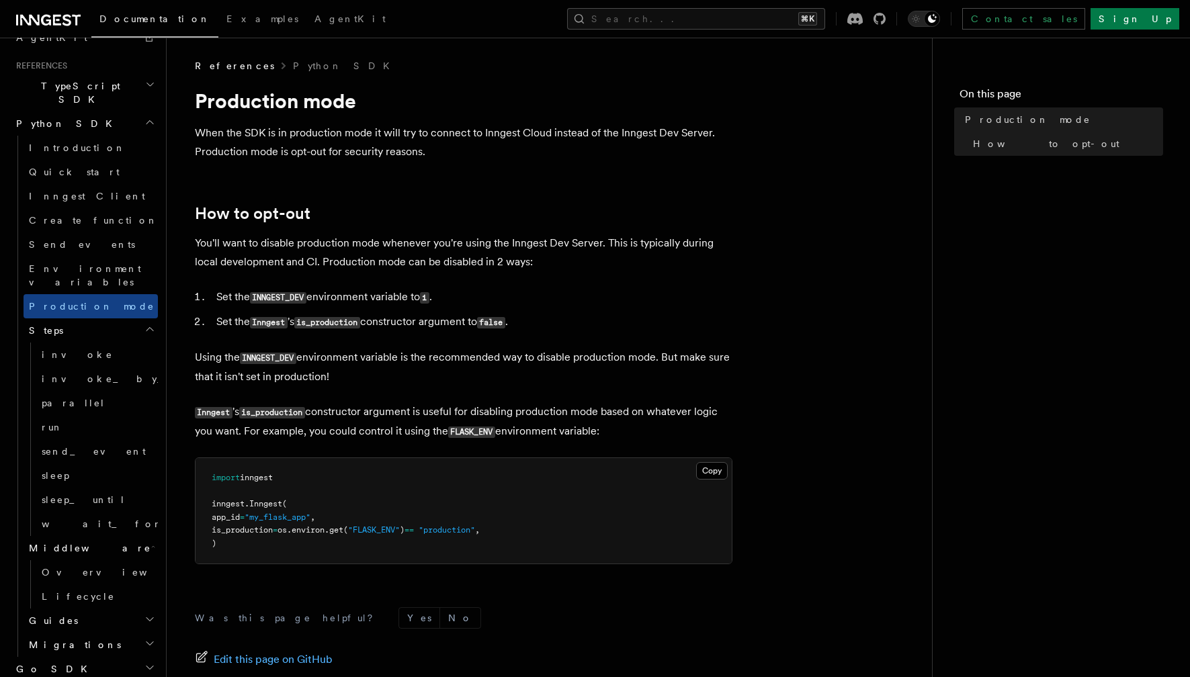
click at [53, 614] on span "Guides" at bounding box center [51, 620] width 54 height 13
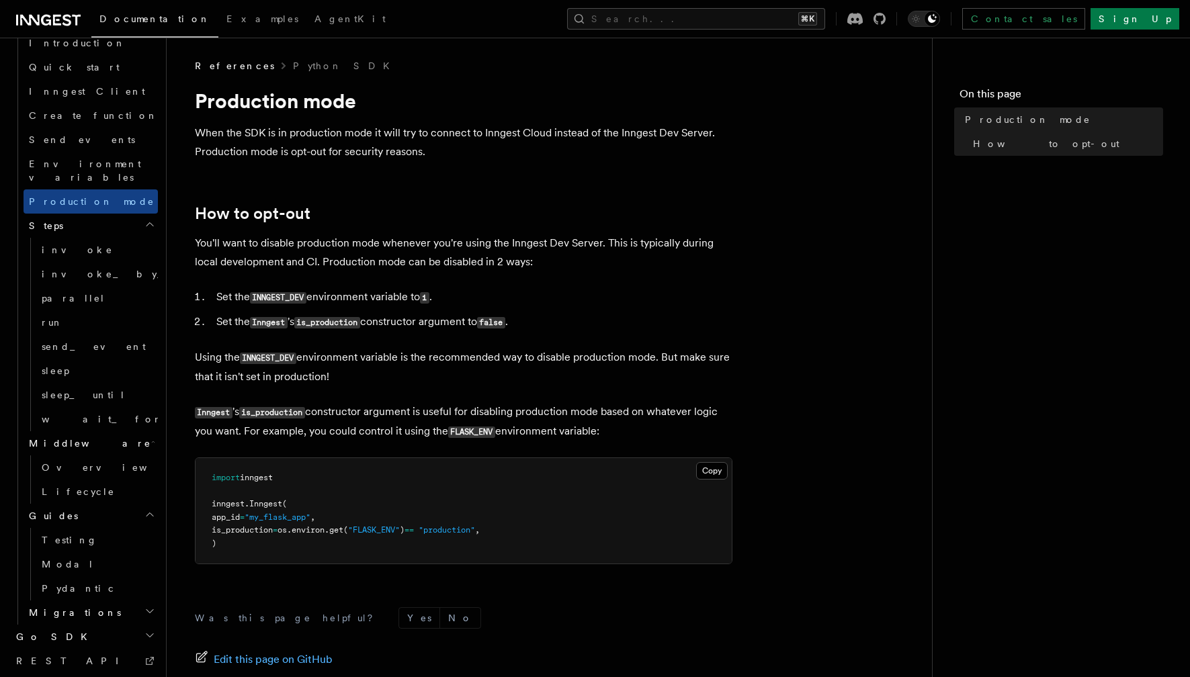
scroll to position [1016, 0]
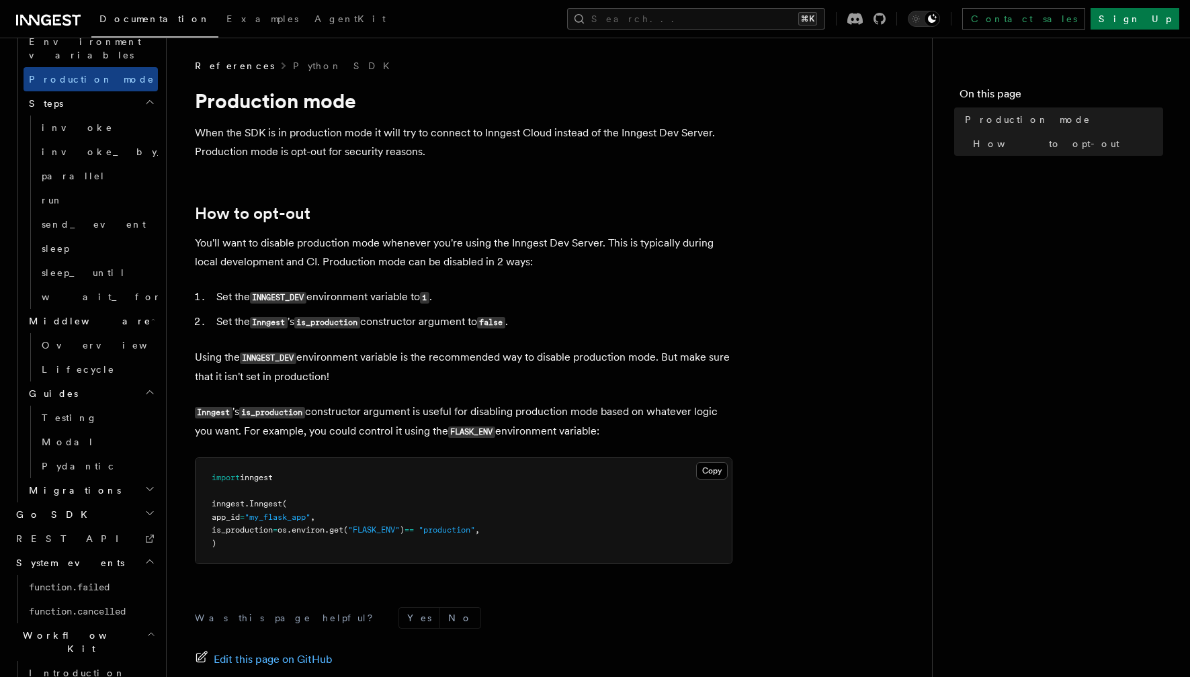
scroll to position [1175, 0]
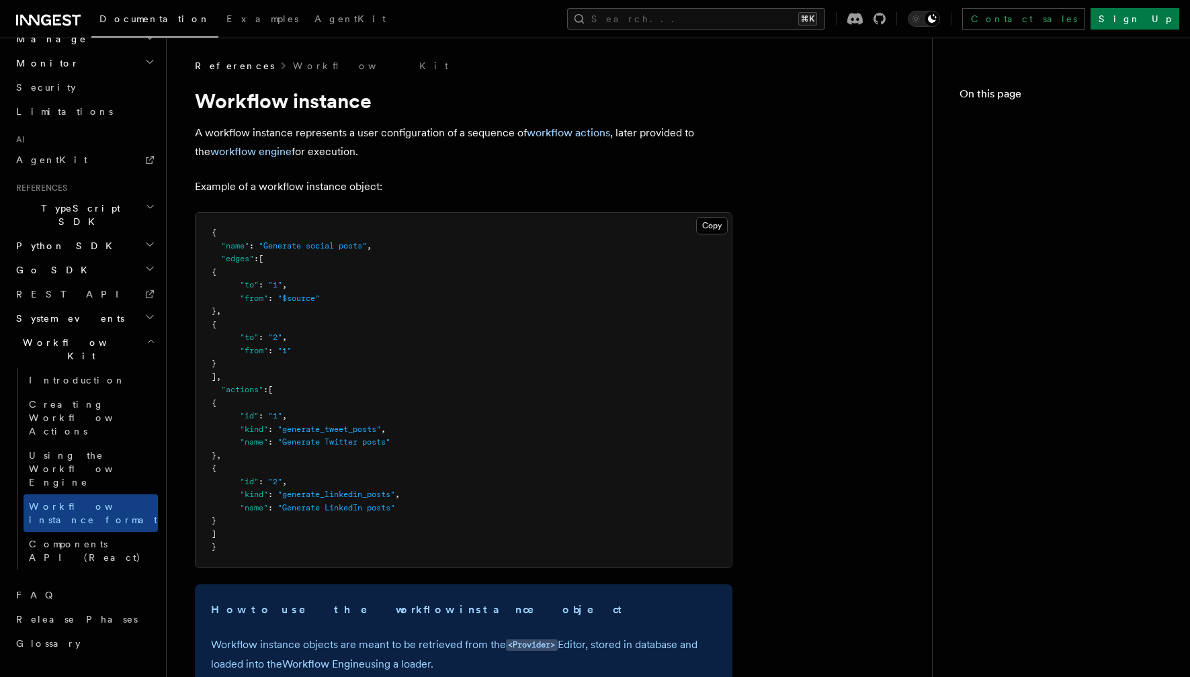
scroll to position [546, 0]
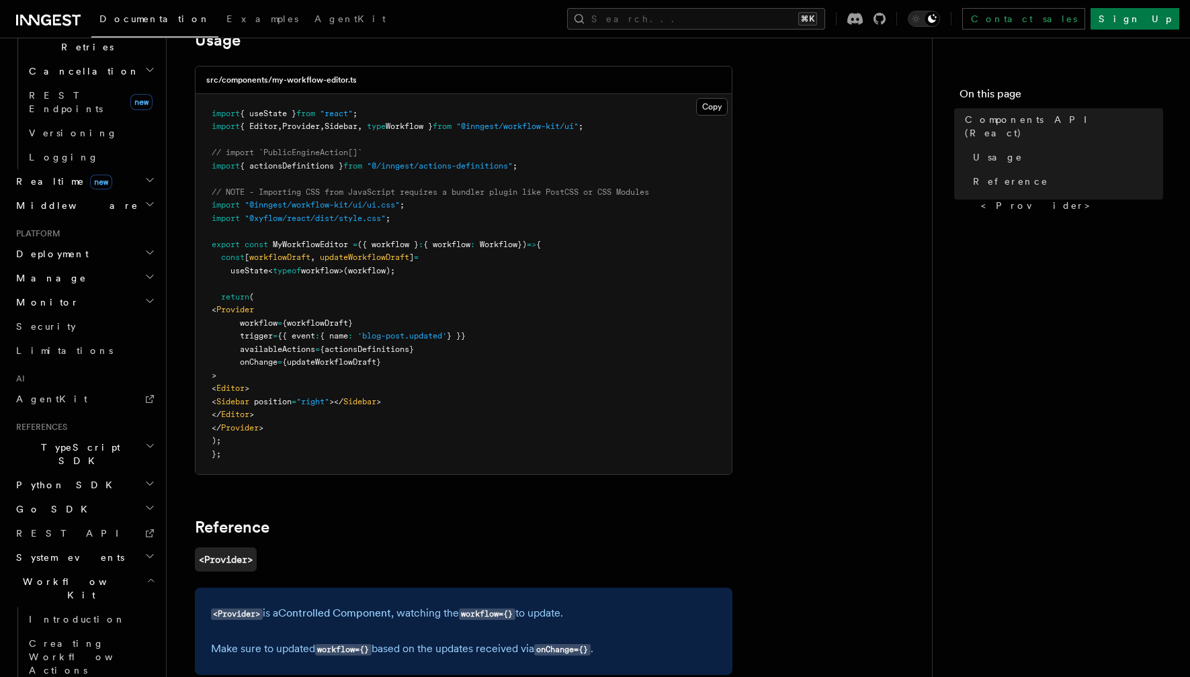
scroll to position [491, 0]
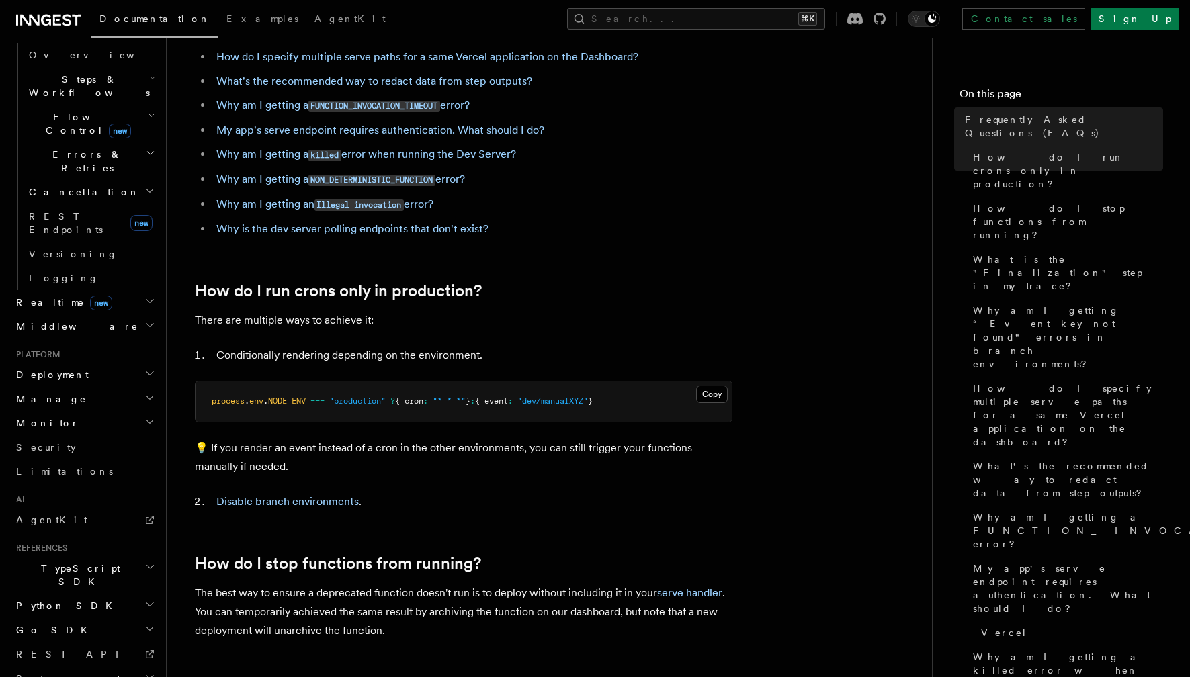
scroll to position [183, 0]
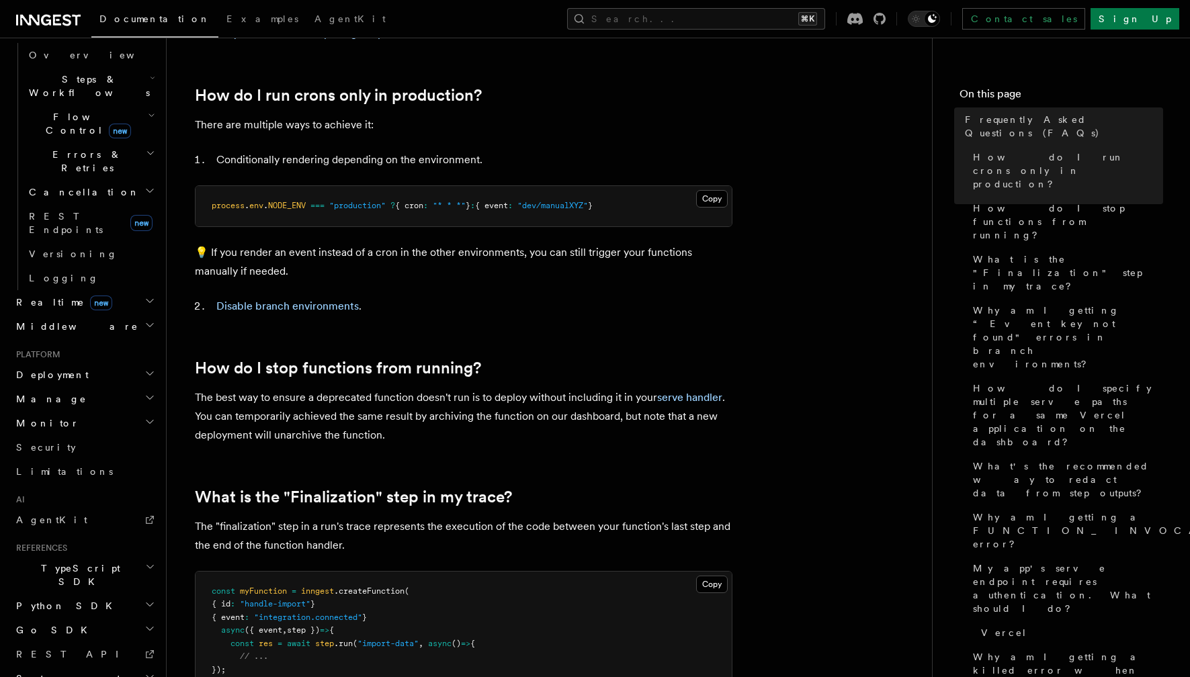
scroll to position [370, 0]
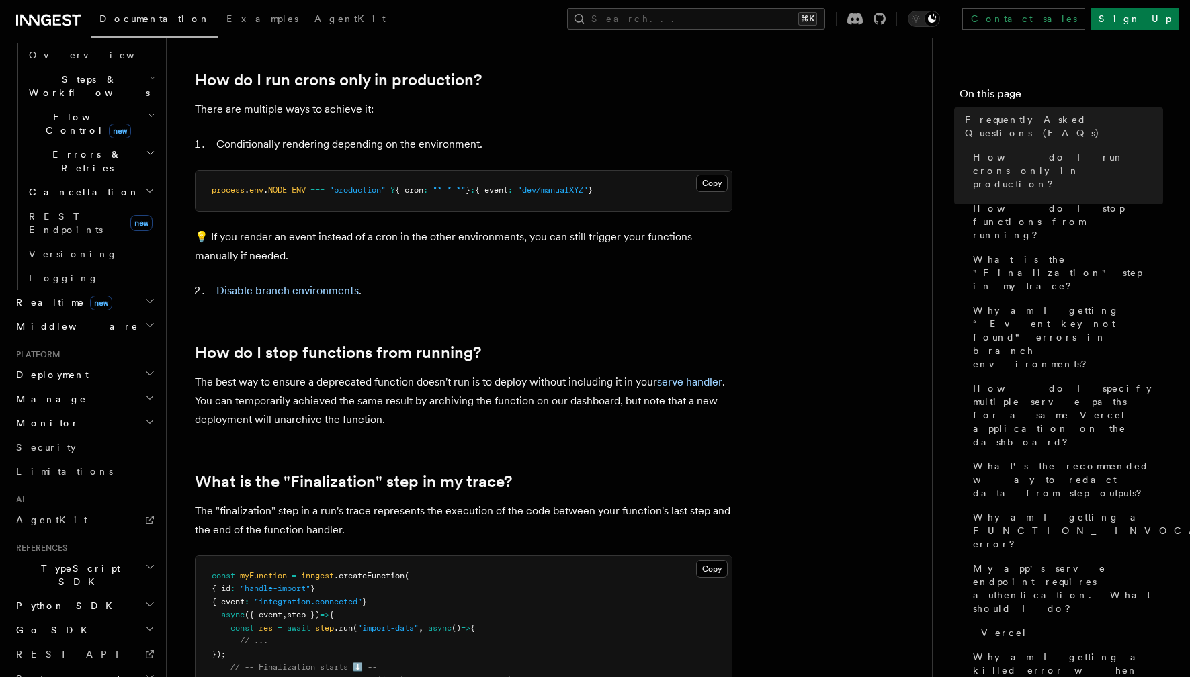
click at [61, 672] on span "System events" at bounding box center [68, 678] width 114 height 13
click at [71, 618] on h2 "Go SDK" at bounding box center [84, 630] width 147 height 24
click at [72, 594] on h2 "Python SDK" at bounding box center [84, 606] width 147 height 24
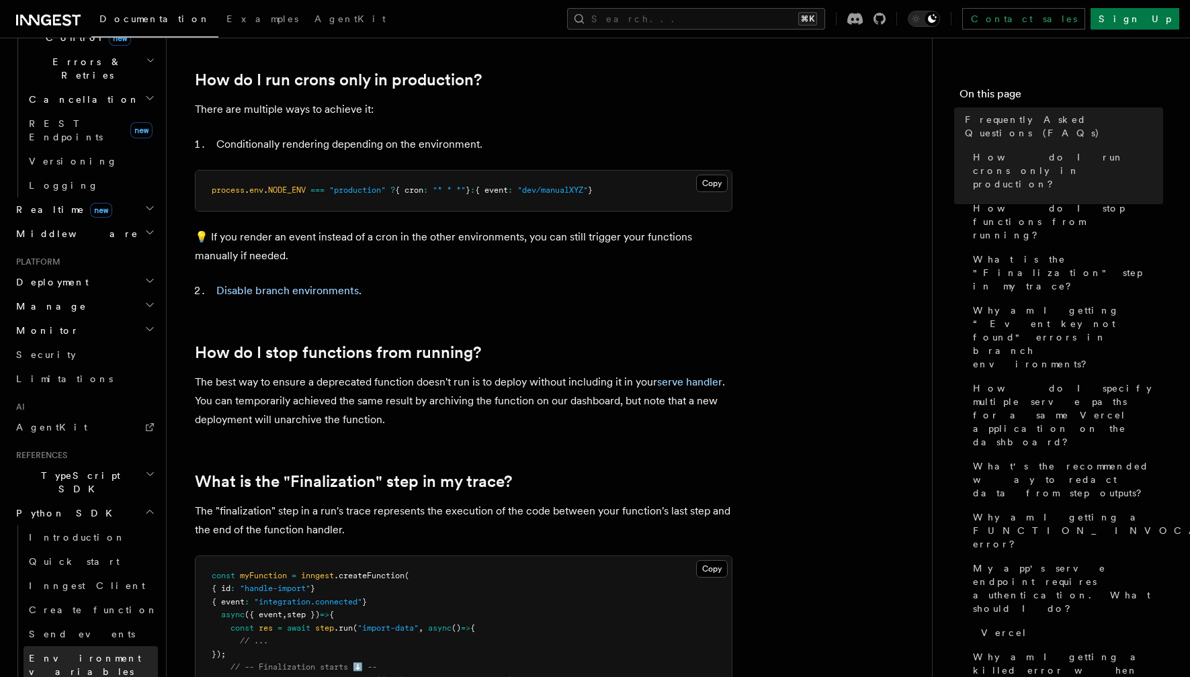
scroll to position [527, 0]
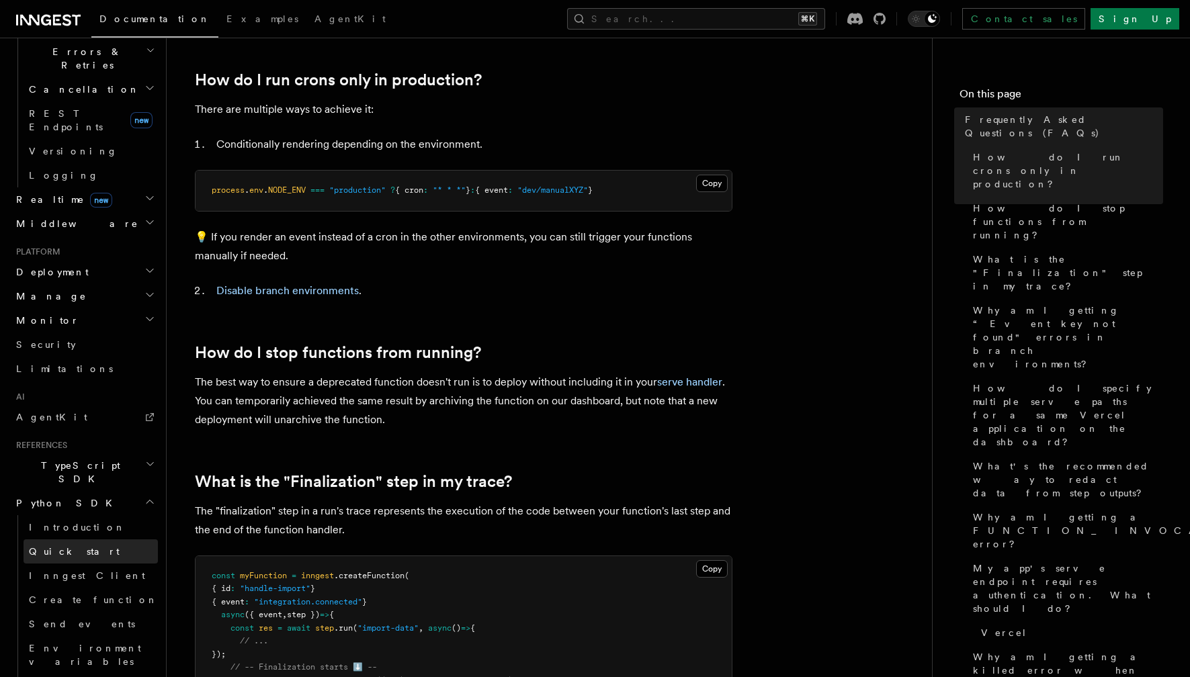
click at [65, 546] on span "Quick start" at bounding box center [74, 551] width 91 height 11
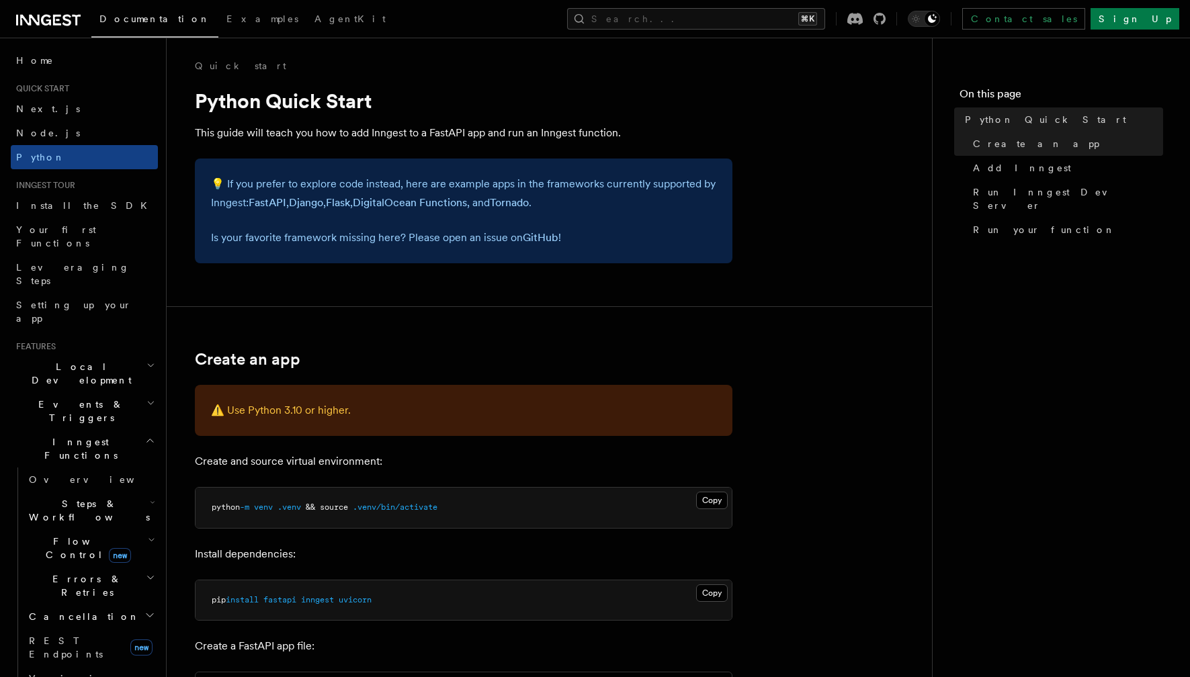
click at [123, 9] on link "Documentation" at bounding box center [154, 21] width 127 height 34
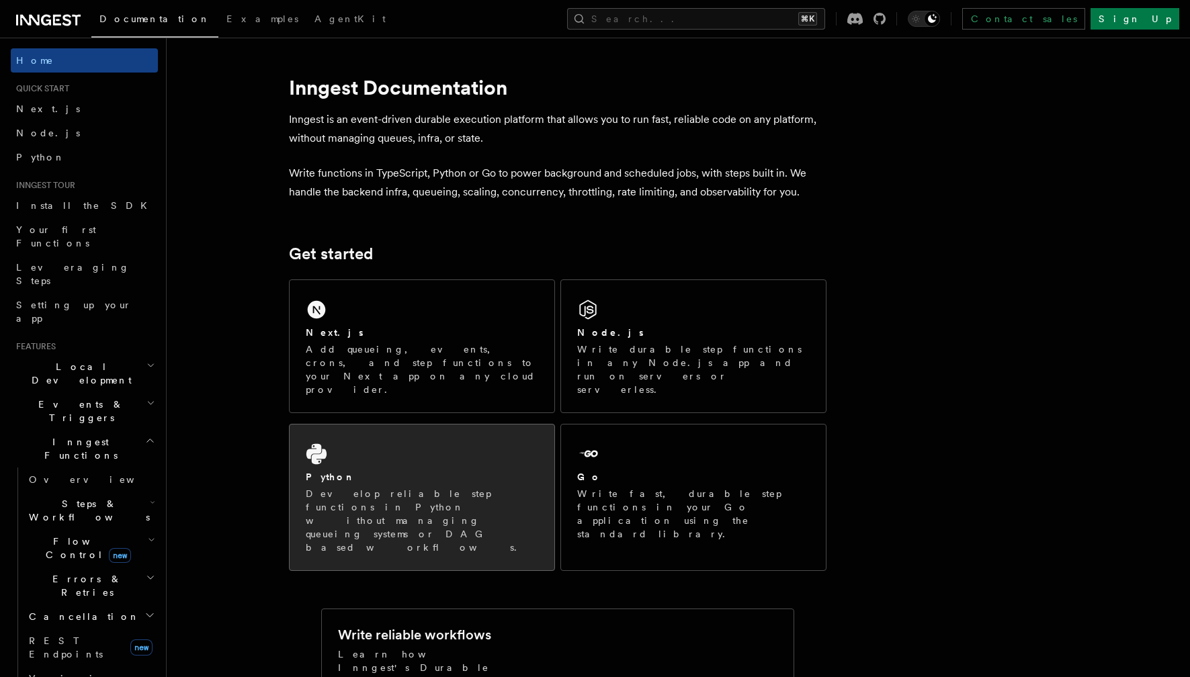
click at [365, 433] on div "Python Develop reliable step functions in Python without managing queueing syst…" at bounding box center [422, 498] width 265 height 146
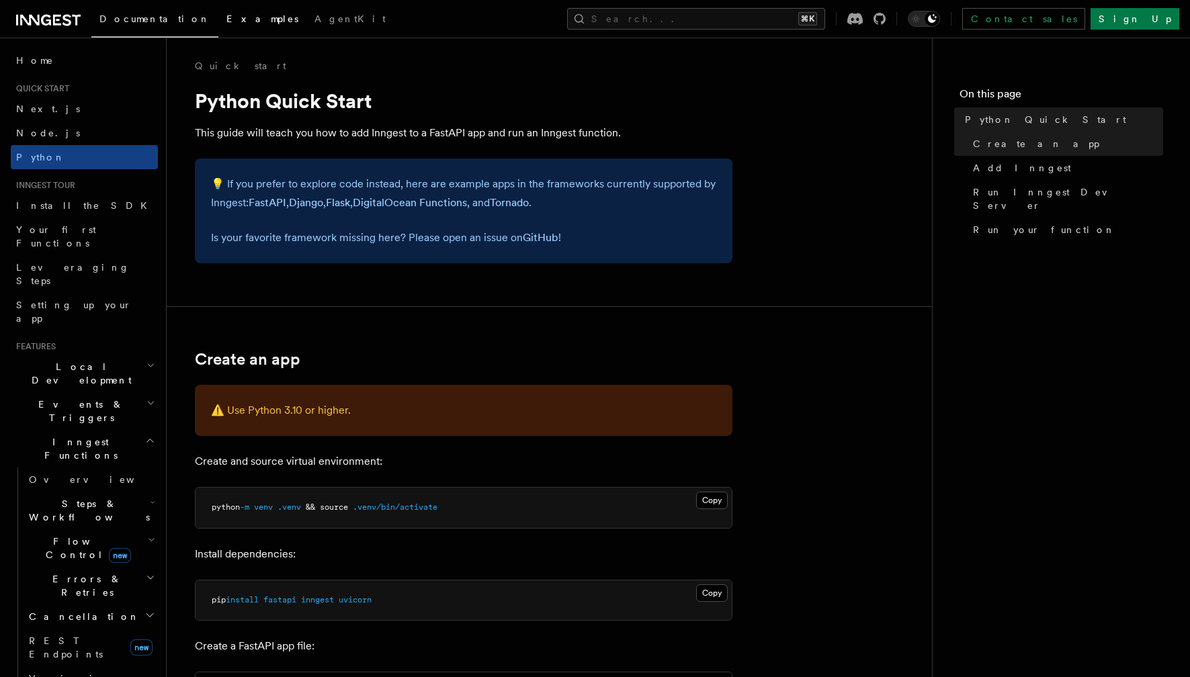
click at [218, 6] on link "Examples" at bounding box center [262, 20] width 88 height 32
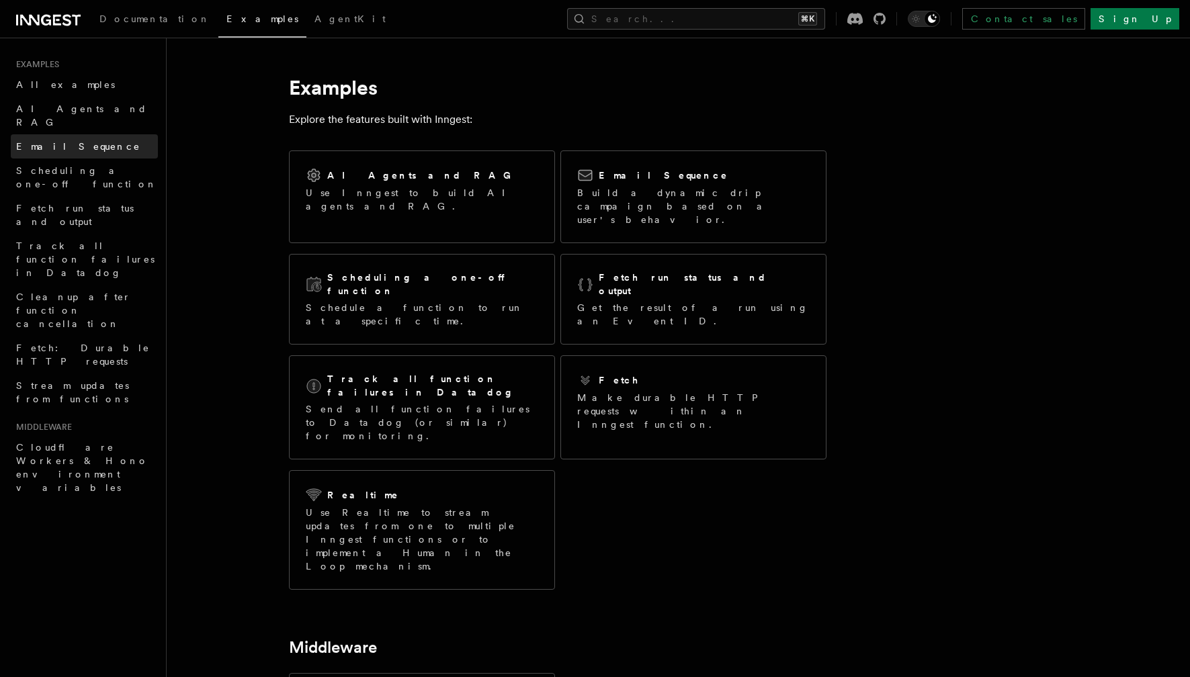
click at [51, 134] on link "Email Sequence" at bounding box center [84, 146] width 147 height 24
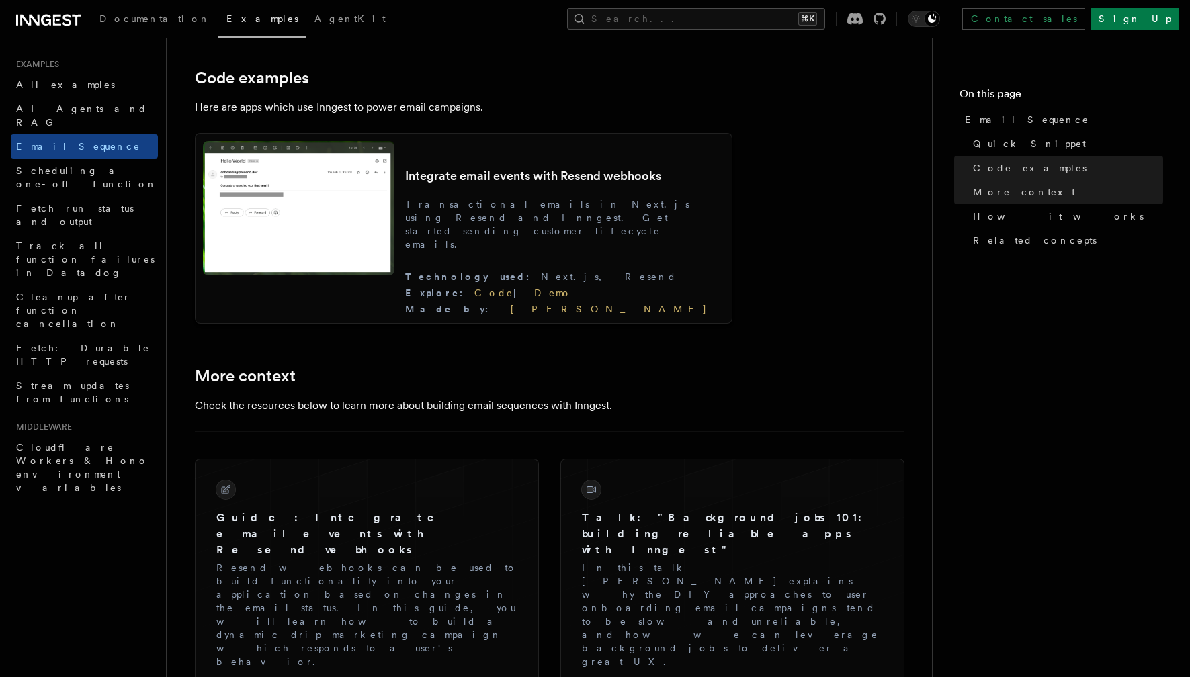
scroll to position [1226, 0]
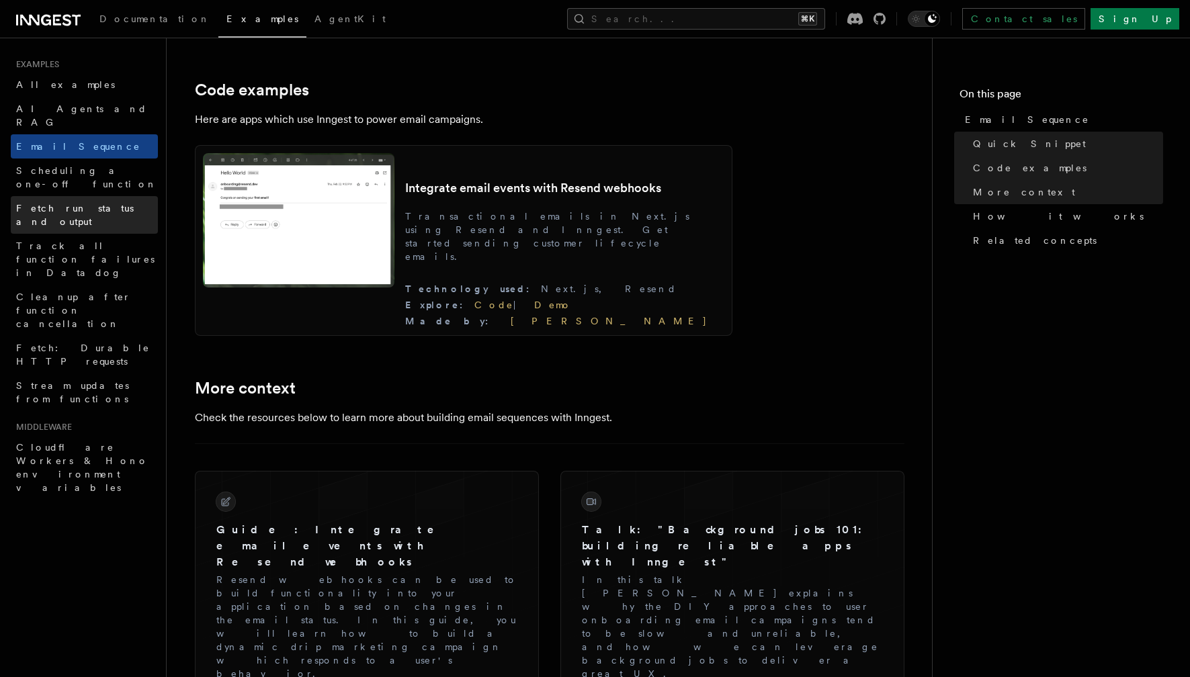
click at [90, 203] on span "Fetch run status and output" at bounding box center [75, 215] width 118 height 24
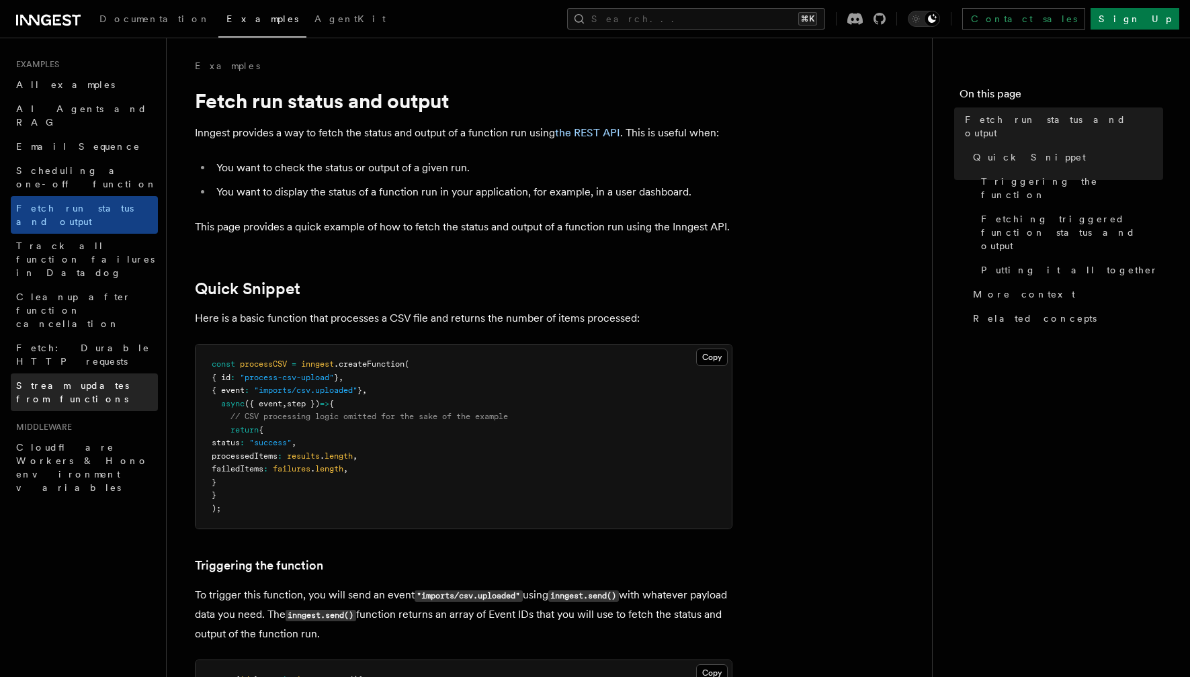
click at [76, 374] on link "Stream updates from functions" at bounding box center [84, 393] width 147 height 38
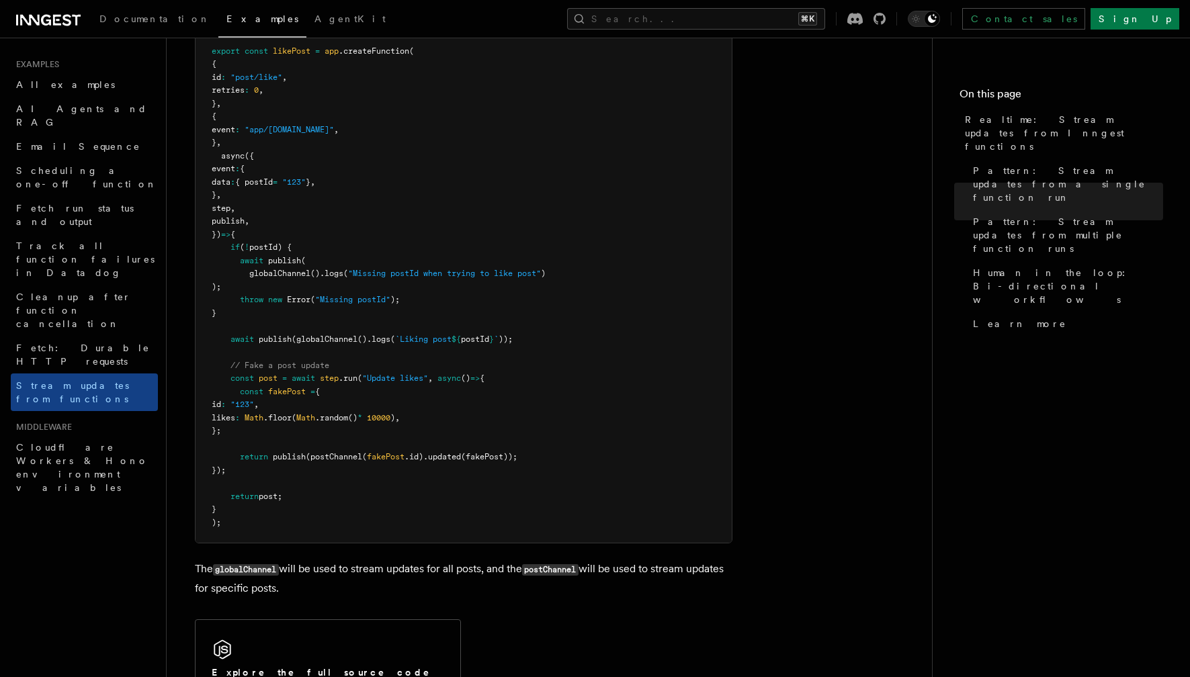
scroll to position [1971, 0]
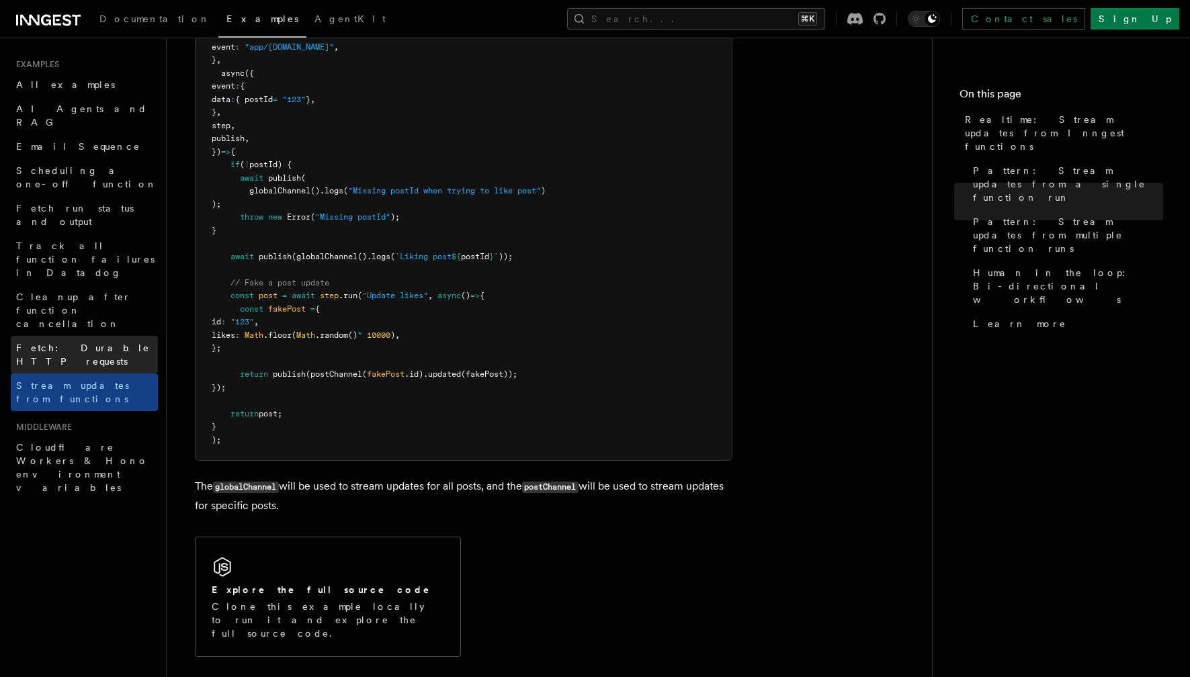
click at [71, 343] on span "Fetch: Durable HTTP requests" at bounding box center [83, 355] width 134 height 24
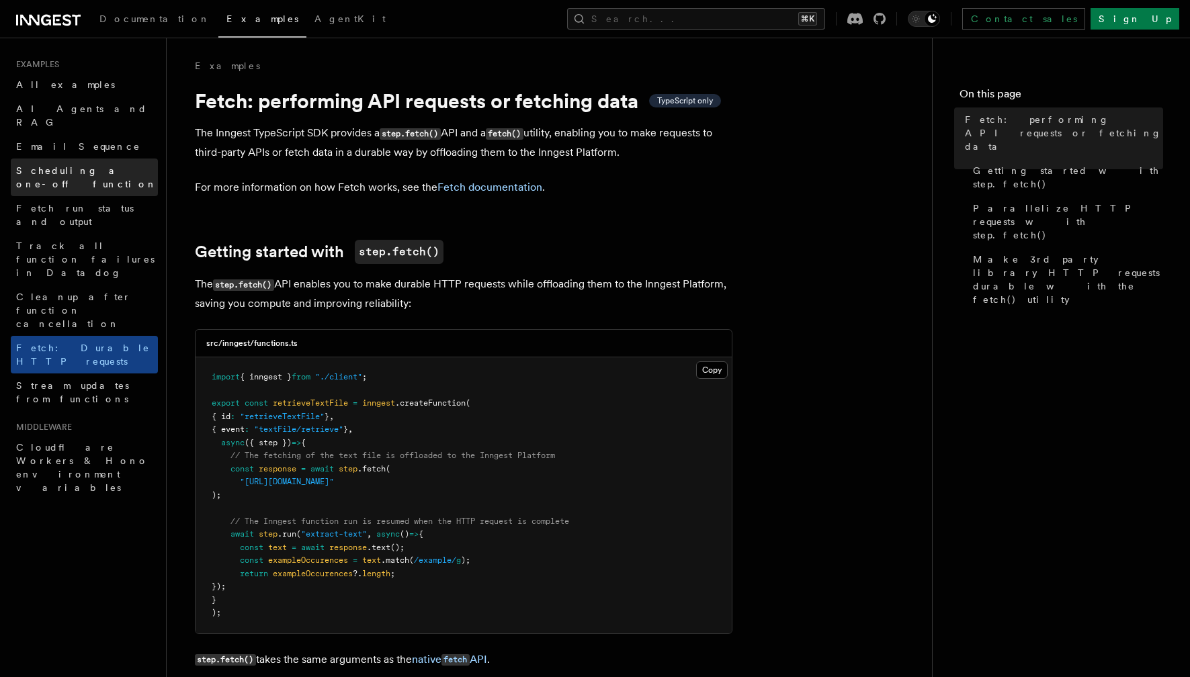
click at [62, 165] on span "Scheduling a one-off function" at bounding box center [86, 177] width 141 height 24
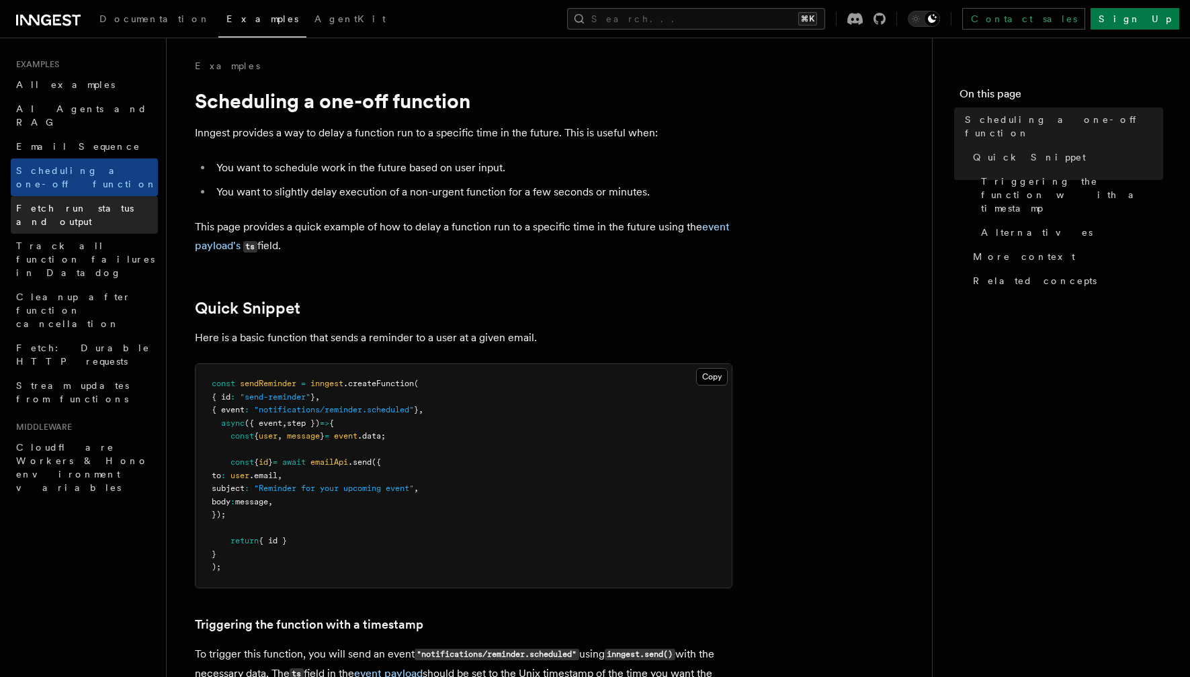
click at [62, 196] on link "Fetch run status and output" at bounding box center [84, 215] width 147 height 38
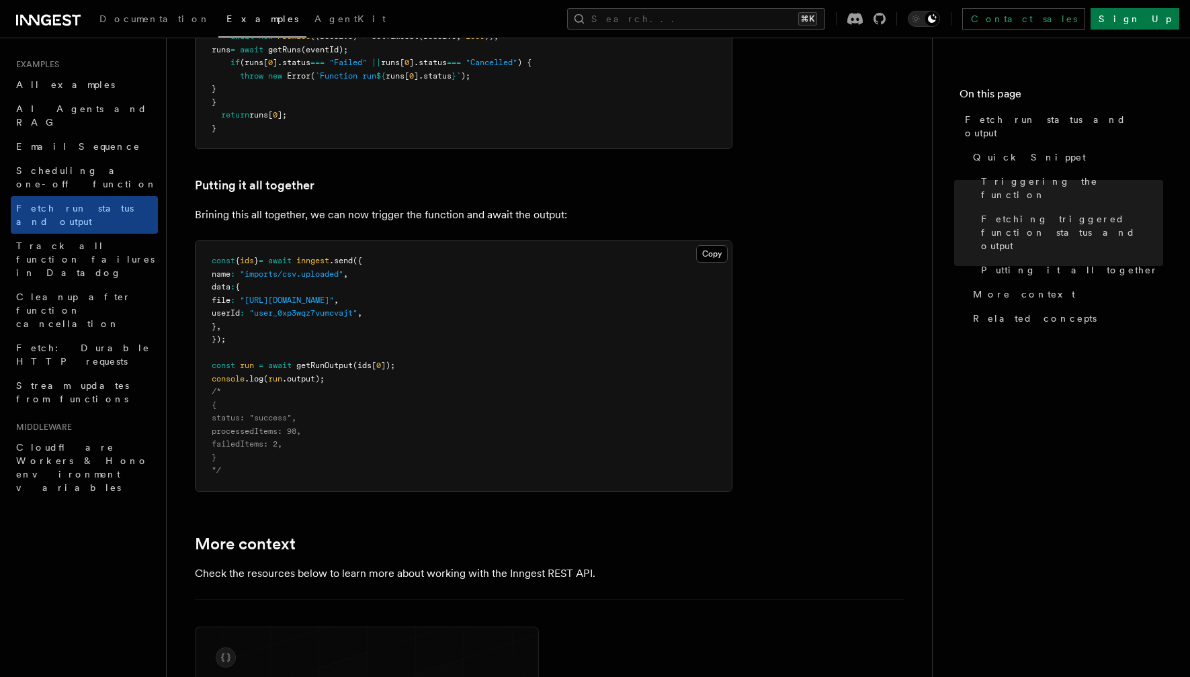
scroll to position [1623, 0]
click at [124, 19] on span "Documentation" at bounding box center [154, 18] width 111 height 11
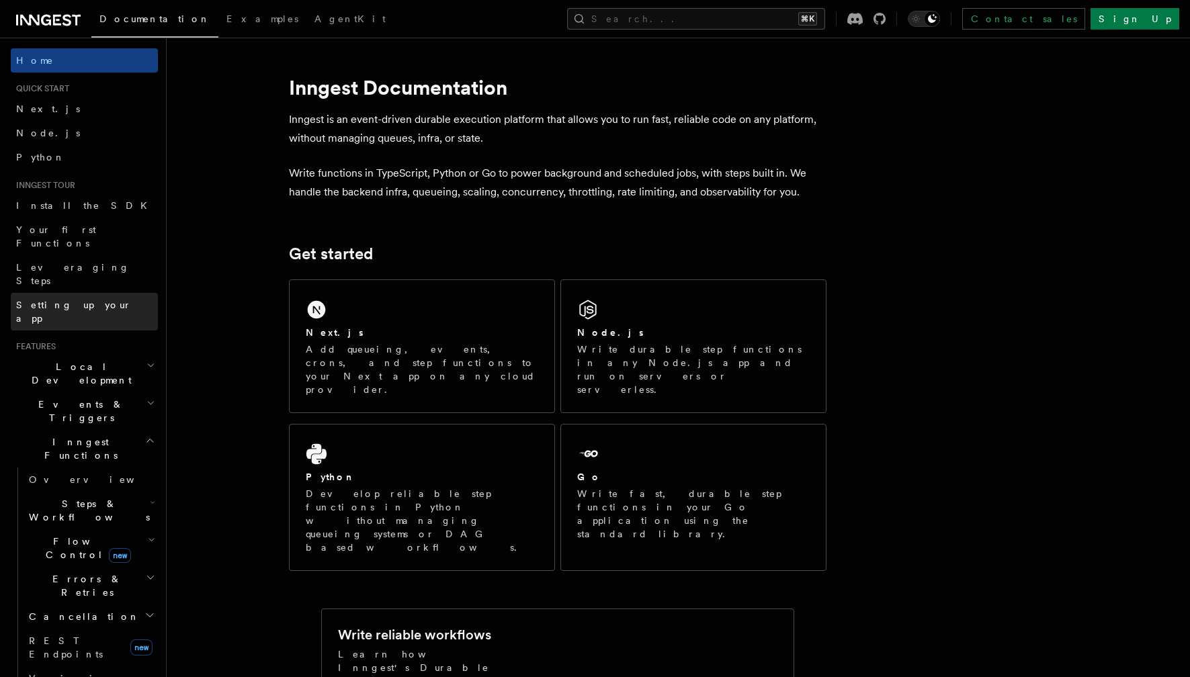
click at [89, 300] on span "Setting up your app" at bounding box center [74, 312] width 116 height 24
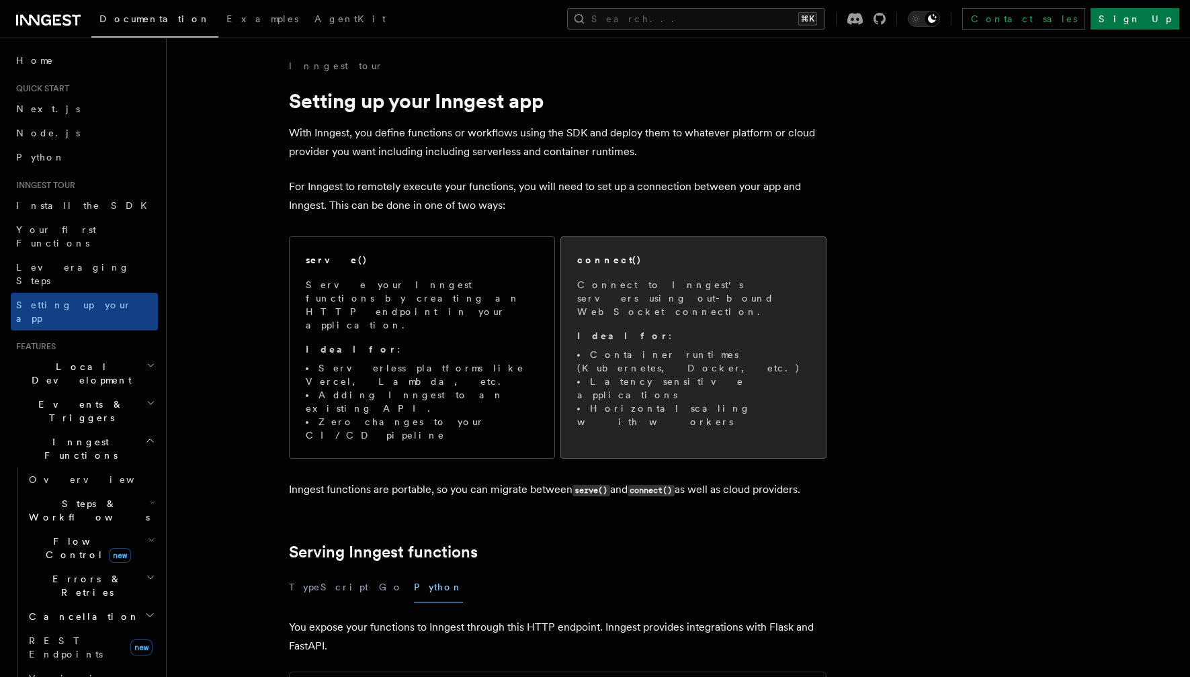
click at [646, 402] on li "Horizontal scaling with workers" at bounding box center [693, 415] width 232 height 27
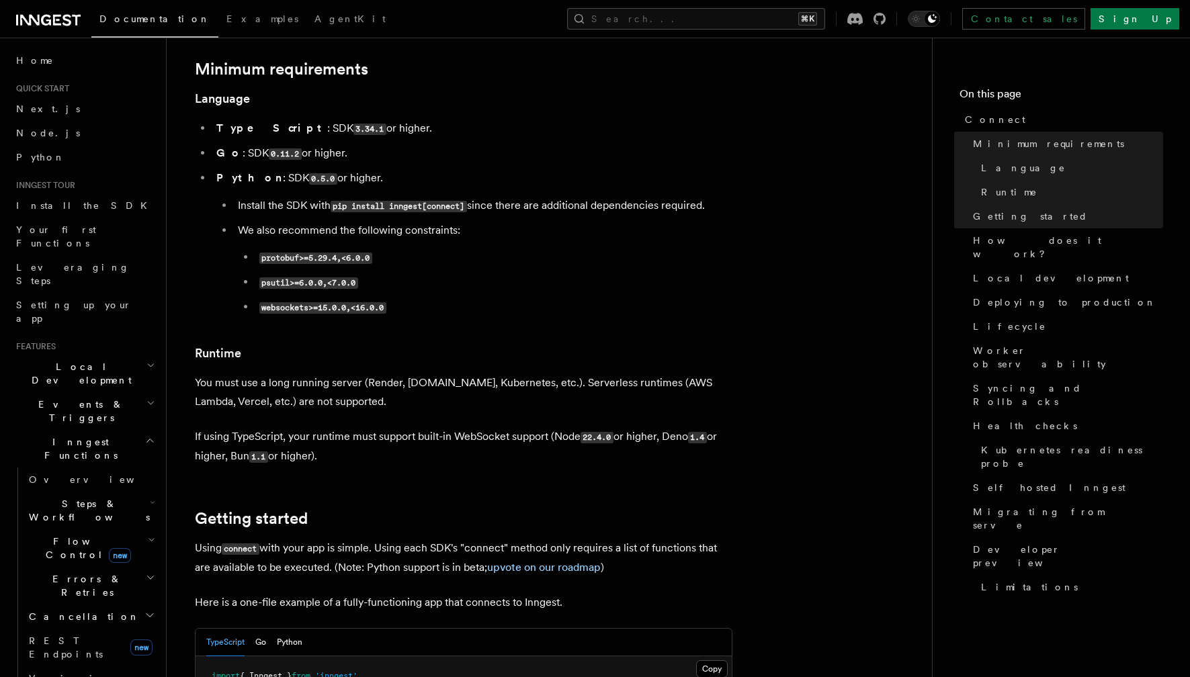
scroll to position [441, 0]
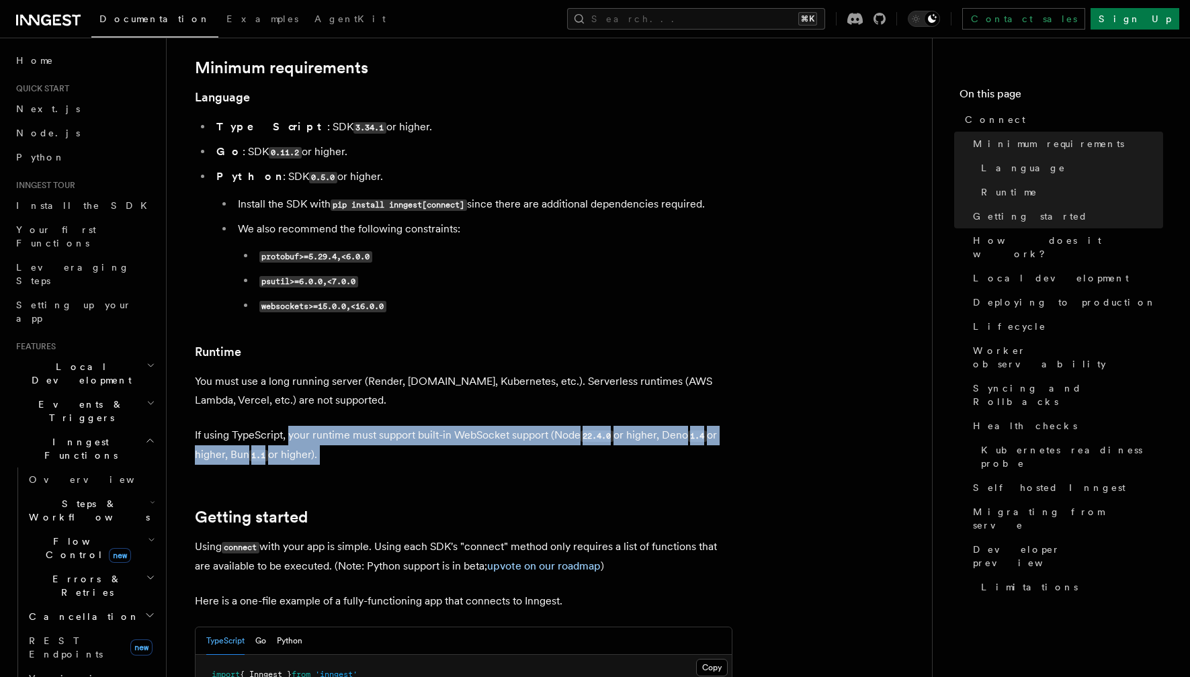
drag, startPoint x: 288, startPoint y: 380, endPoint x: 389, endPoint y: 437, distance: 115.5
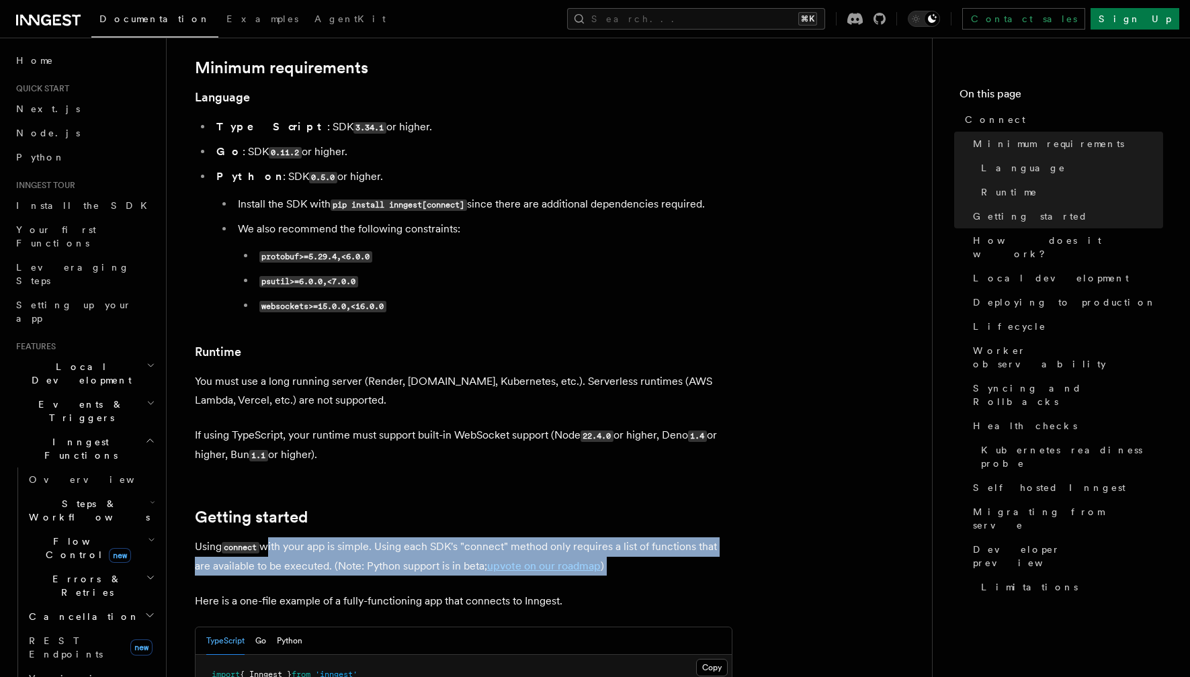
drag, startPoint x: 269, startPoint y: 490, endPoint x: 374, endPoint y: 530, distance: 112.3
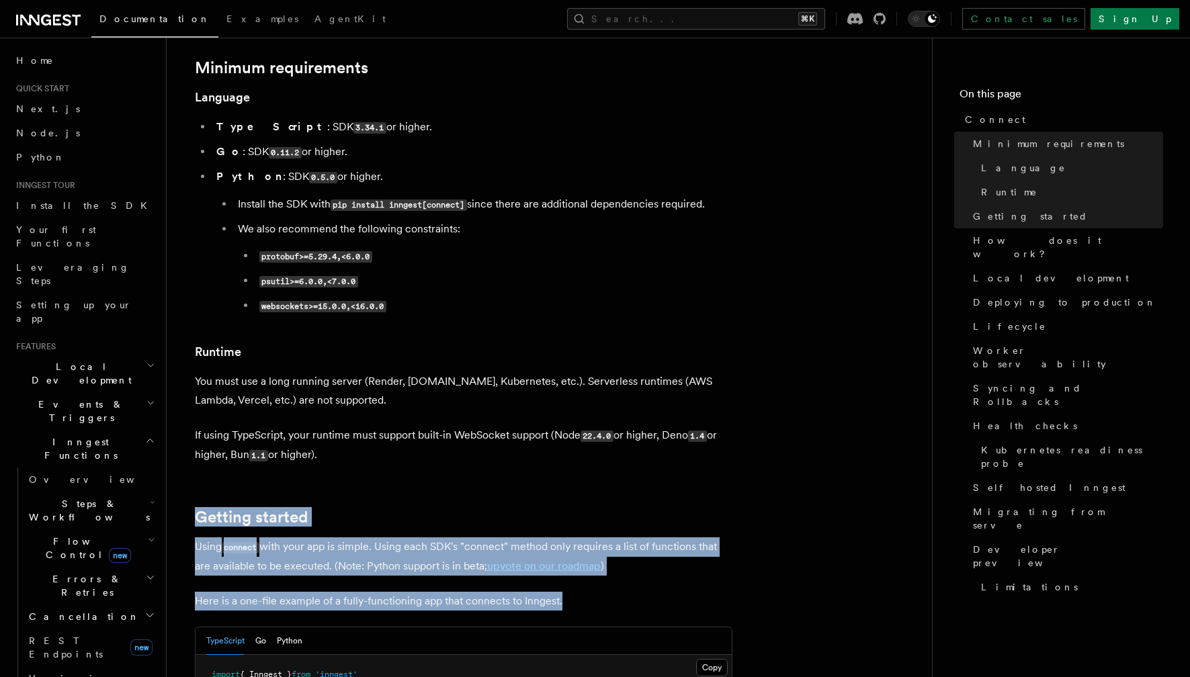
drag, startPoint x: 607, startPoint y: 545, endPoint x: 466, endPoint y: 418, distance: 189.3
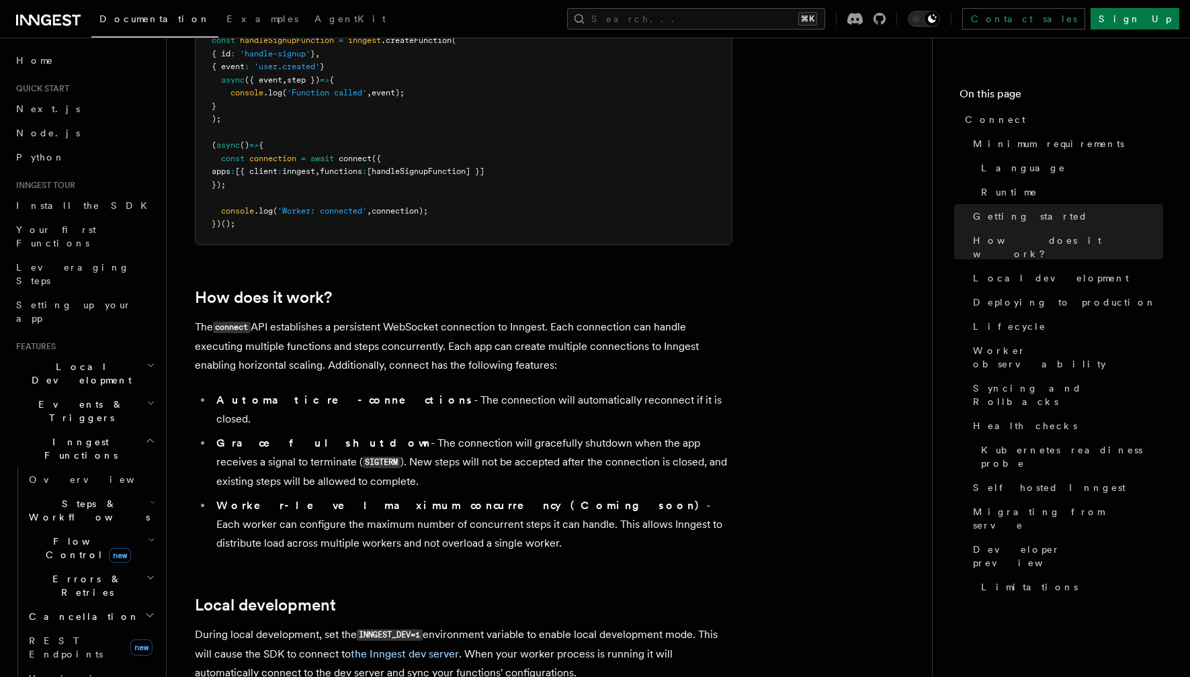
scroll to position [1189, 0]
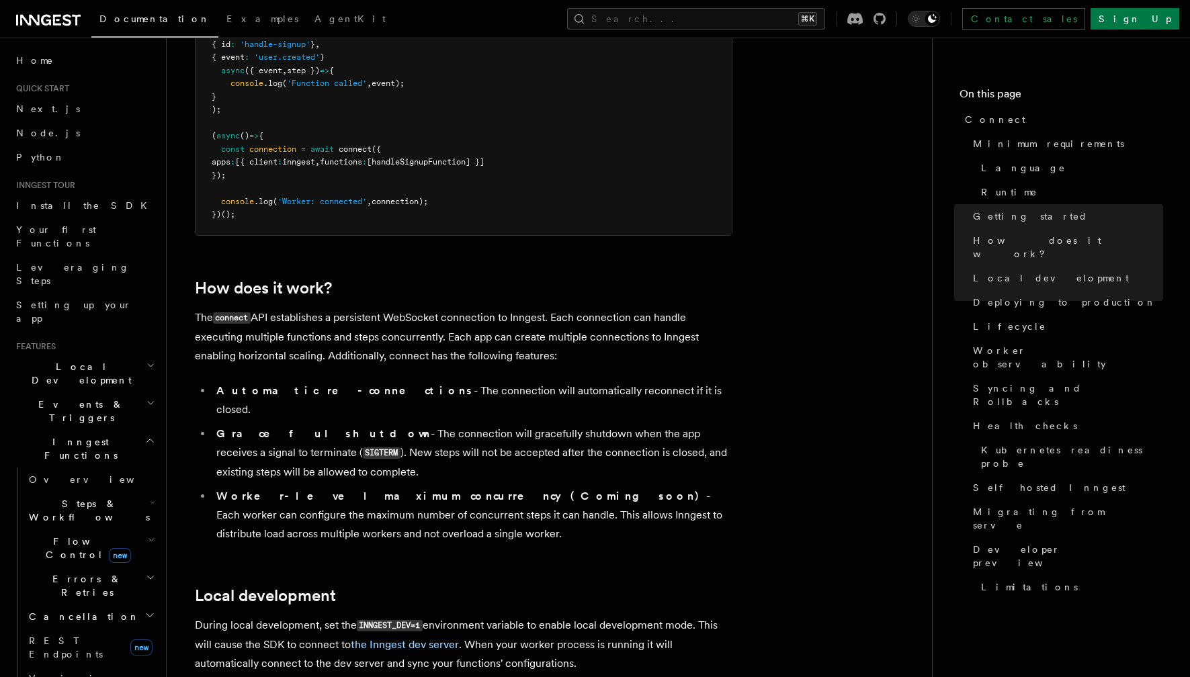
click at [142, 392] on h2 "Events & Triggers" at bounding box center [84, 411] width 147 height 38
click at [146, 398] on icon "button" at bounding box center [150, 403] width 9 height 11
click at [148, 435] on icon "button" at bounding box center [150, 440] width 10 height 11
click at [151, 546] on icon "button" at bounding box center [149, 551] width 11 height 11
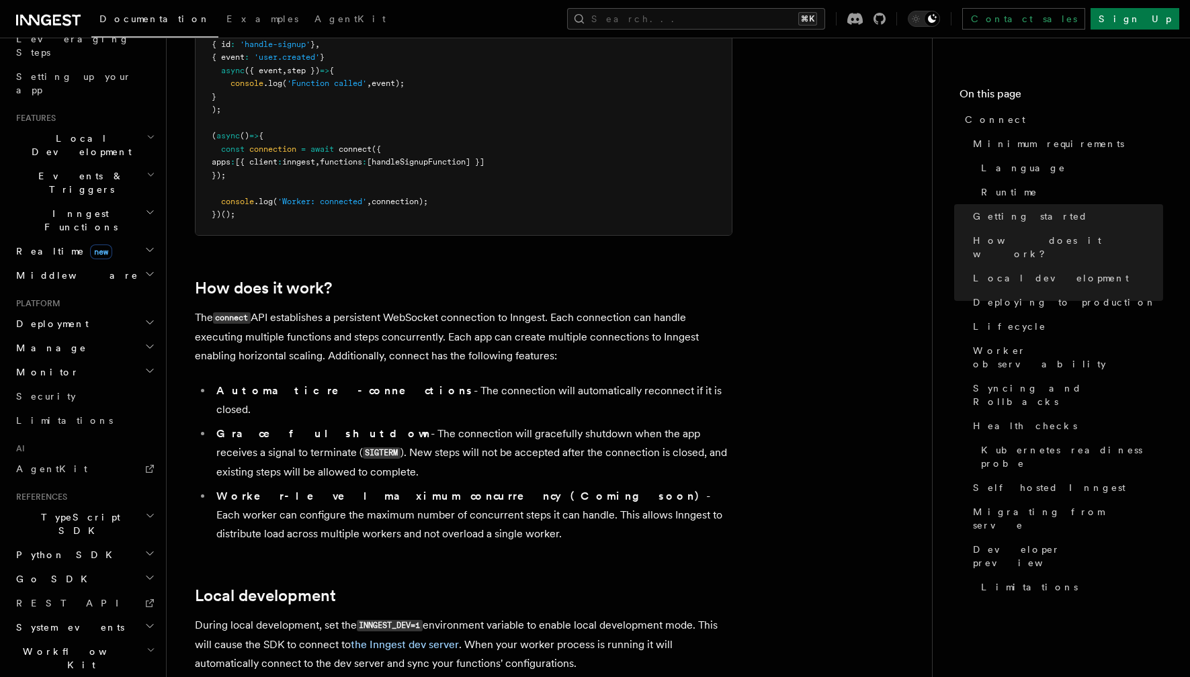
scroll to position [117, 0]
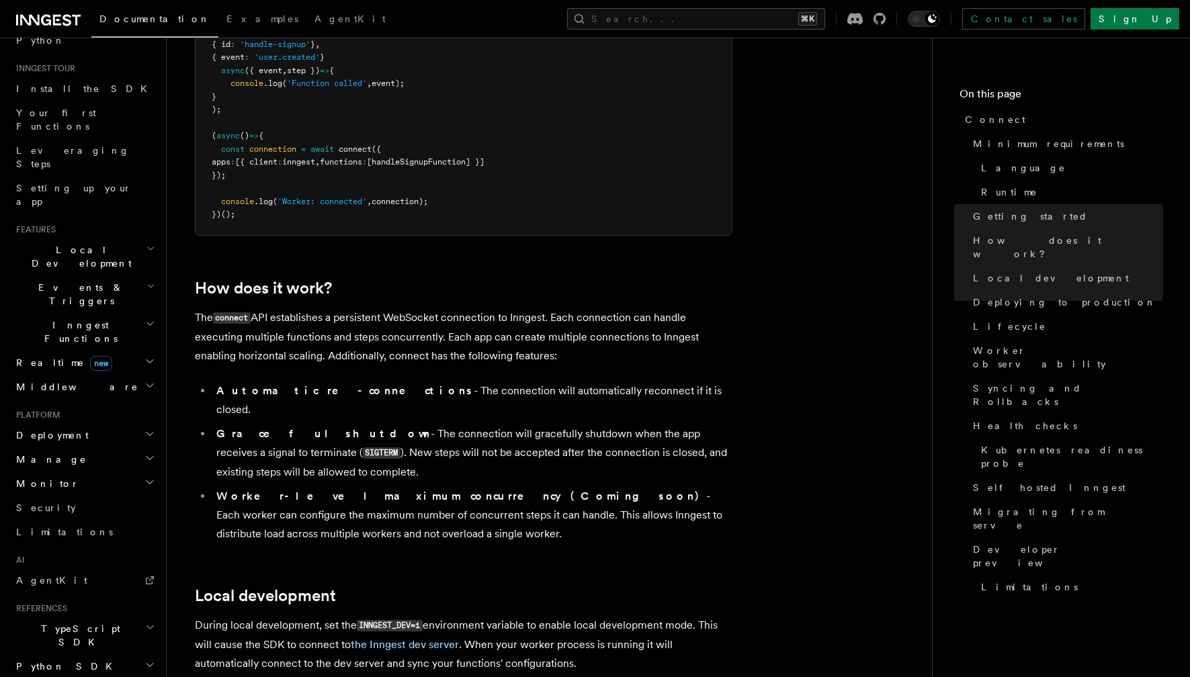
click at [152, 285] on icon "button" at bounding box center [150, 286] width 5 height 3
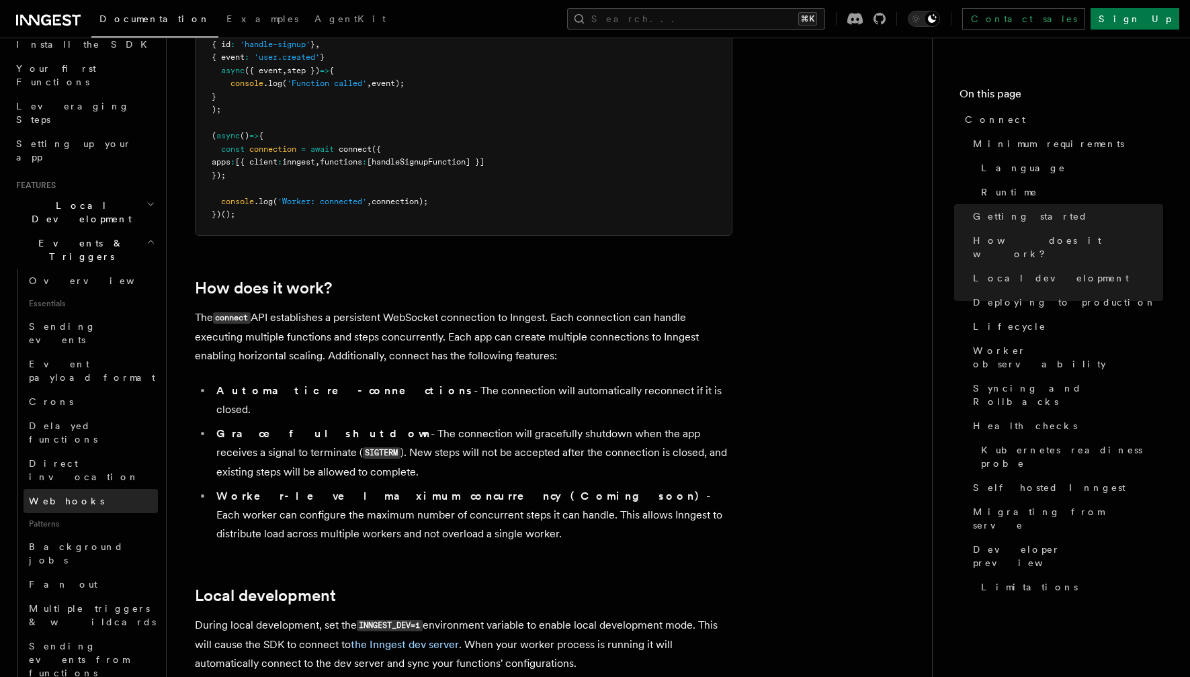
scroll to position [0, 0]
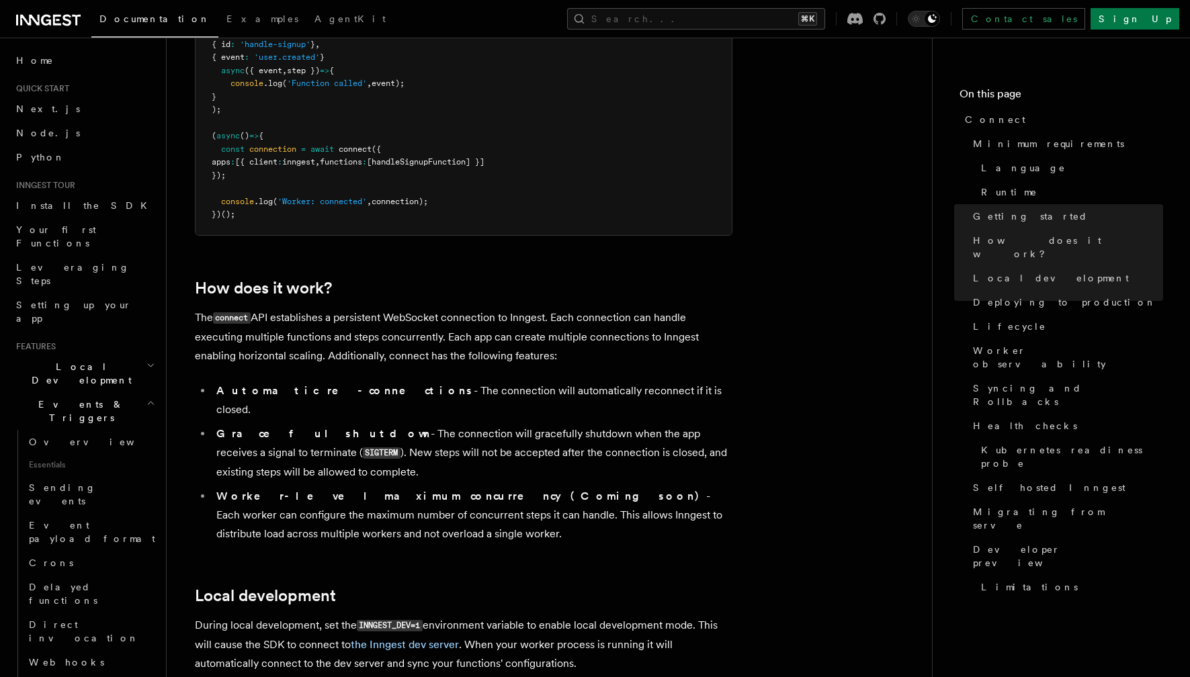
click at [148, 402] on icon "button" at bounding box center [150, 403] width 5 height 3
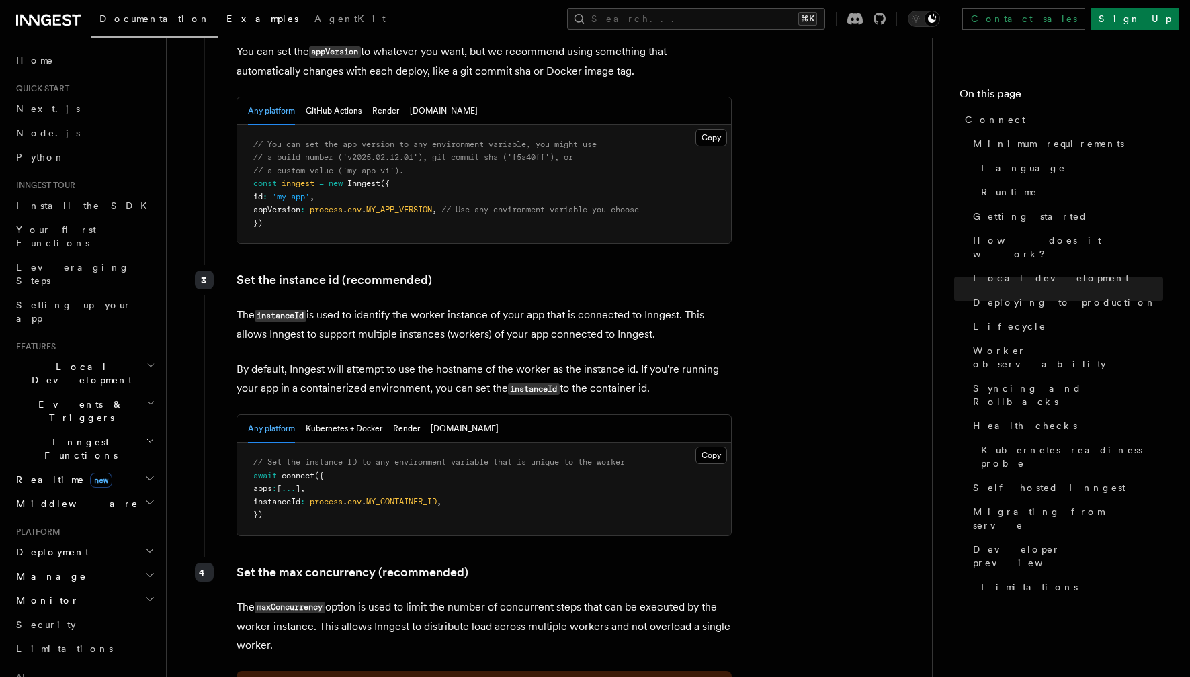
click at [218, 26] on link "Examples" at bounding box center [262, 20] width 88 height 32
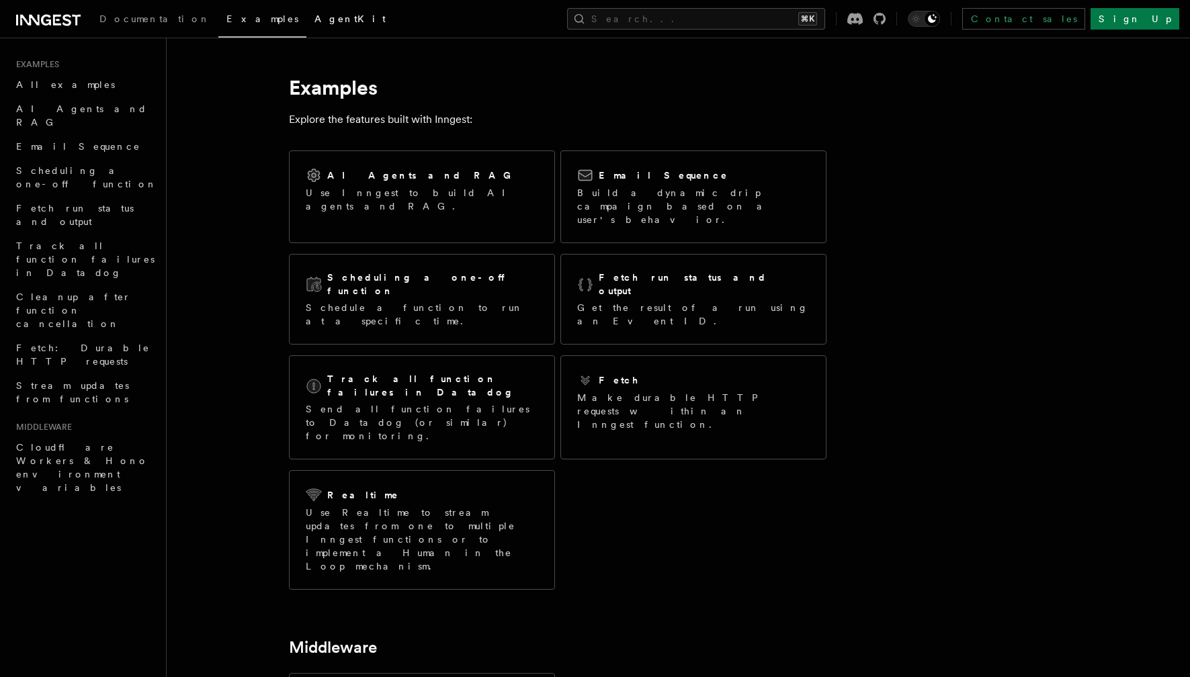
click at [306, 25] on link "AgentKit" at bounding box center [349, 20] width 87 height 32
